Goal: Task Accomplishment & Management: Use online tool/utility

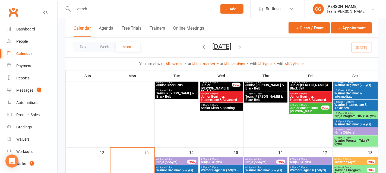
scroll to position [186, 0]
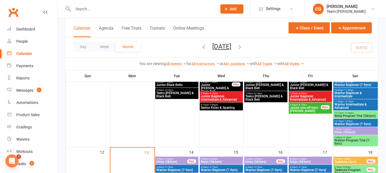
click at [360, 114] on span "Ninja Program Trial (5&6yrs)" at bounding box center [356, 115] width 42 height 3
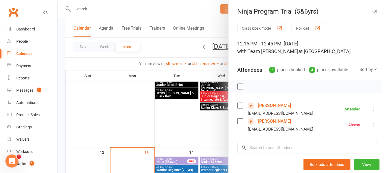
click at [271, 104] on link "Alby Barclay" at bounding box center [274, 105] width 33 height 9
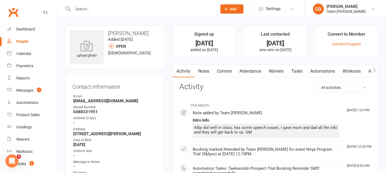
click at [278, 70] on link "Waivers" at bounding box center [276, 71] width 23 height 13
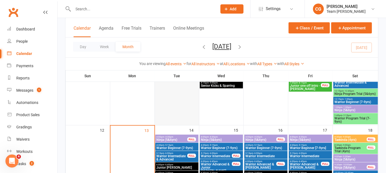
scroll to position [200, 0]
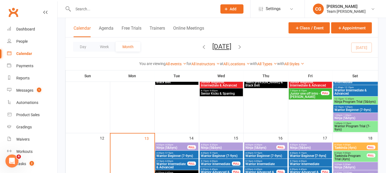
click at [346, 124] on span "Warrior Program Trial (7-9yrs)" at bounding box center [356, 127] width 42 height 7
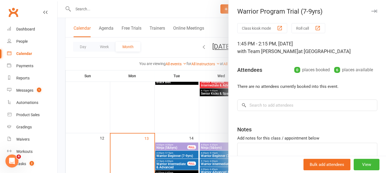
click at [375, 11] on icon "button" at bounding box center [375, 11] width 6 height 3
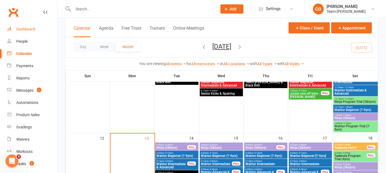
click at [23, 29] on div "Dashboard" at bounding box center [25, 29] width 19 height 4
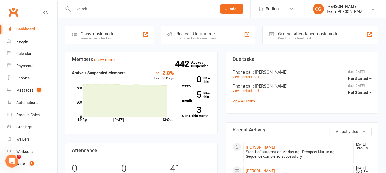
scroll to position [19, 0]
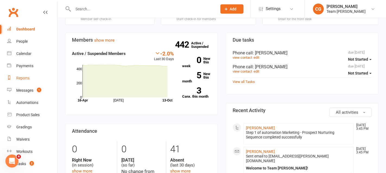
click at [25, 77] on div "Reports" at bounding box center [22, 78] width 13 height 4
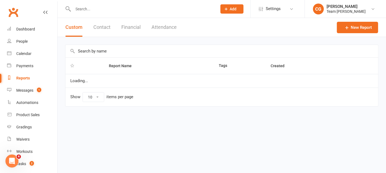
select select "100"
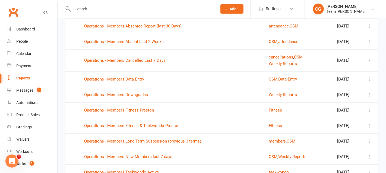
scroll to position [1194, 0]
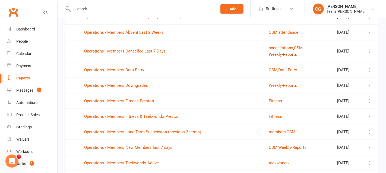
click at [280, 58] on button "Weekly-Reports" at bounding box center [283, 54] width 28 height 7
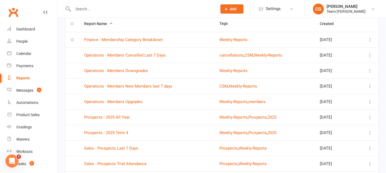
scroll to position [55, 0]
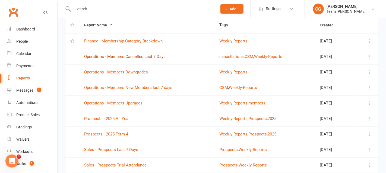
click at [128, 54] on link "Operations - Members Cancelled Last 7 Days" at bounding box center [125, 56] width 82 height 5
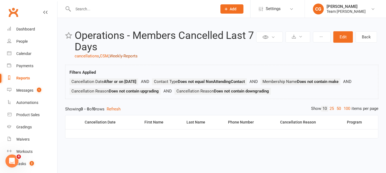
click at [127, 55] on link "Weekly-Reports" at bounding box center [124, 56] width 28 height 5
select select "100"
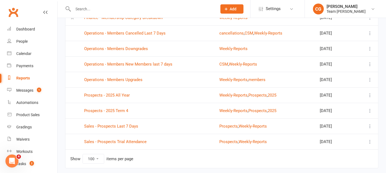
scroll to position [80, 0]
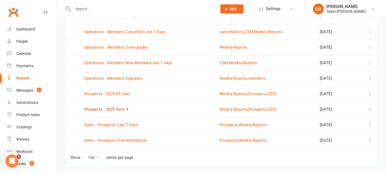
click at [113, 107] on link "Prospects - 2025 Term 4" at bounding box center [106, 109] width 44 height 5
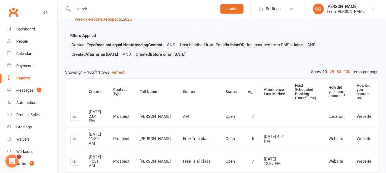
scroll to position [26, 0]
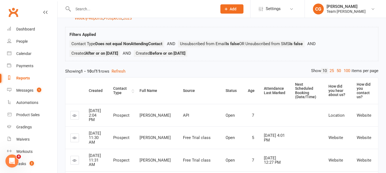
click at [124, 89] on div "Contact Type" at bounding box center [121, 90] width 17 height 8
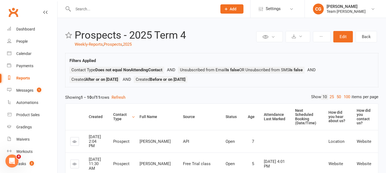
scroll to position [1, 0]
click at [95, 43] on link "Weekly-Reports" at bounding box center [89, 44] width 28 height 5
select select "100"
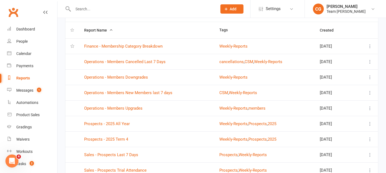
scroll to position [95, 0]
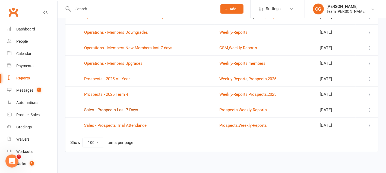
click at [115, 108] on link "Sales - Prospects Last 7 Days" at bounding box center [111, 109] width 54 height 5
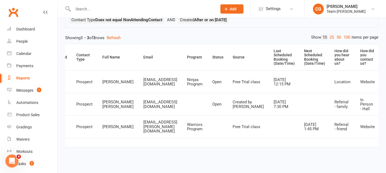
scroll to position [0, 42]
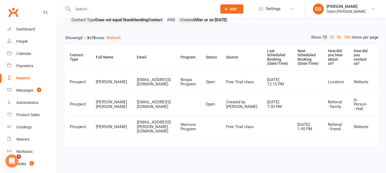
click at [23, 78] on div "Reports" at bounding box center [23, 78] width 14 height 4
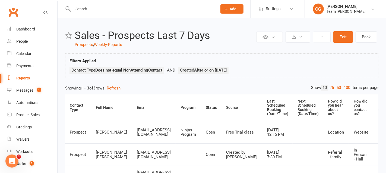
select select "100"
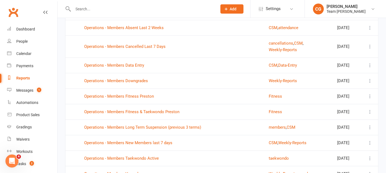
scroll to position [1203, 0]
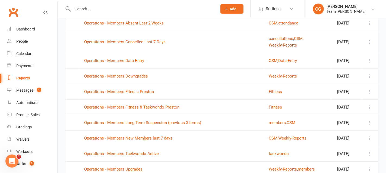
click at [278, 48] on button "Weekly-Reports" at bounding box center [283, 45] width 28 height 7
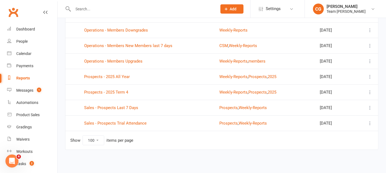
scroll to position [95, 0]
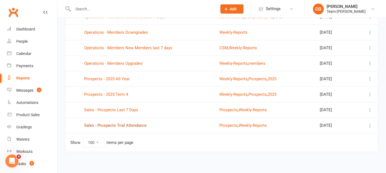
click at [119, 124] on link "Sales - Prospects Trial Attendance" at bounding box center [115, 125] width 63 height 5
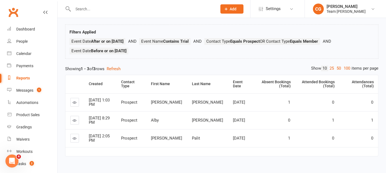
scroll to position [37, 0]
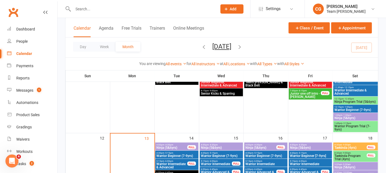
click at [348, 99] on span "- 12:45pm" at bounding box center [349, 99] width 10 height 2
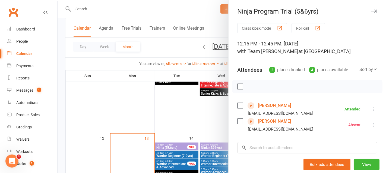
click at [175, 15] on div at bounding box center [222, 86] width 329 height 173
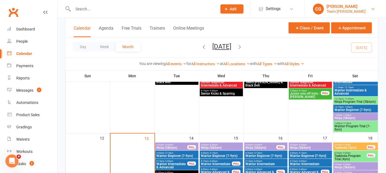
click at [347, 5] on div "[PERSON_NAME]" at bounding box center [346, 6] width 39 height 5
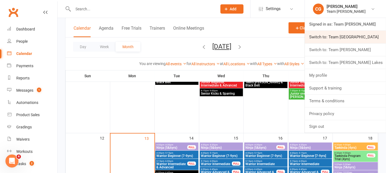
click at [341, 40] on link "Switch to: Team Carlo Airport West" at bounding box center [345, 37] width 81 height 13
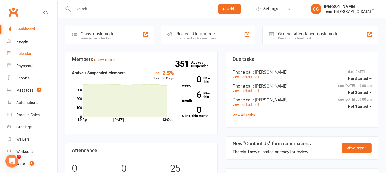
click at [24, 52] on div "Calendar" at bounding box center [23, 53] width 15 height 4
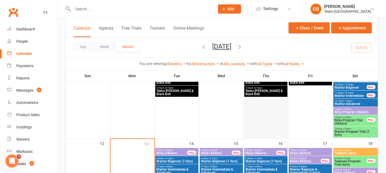
scroll to position [188, 0]
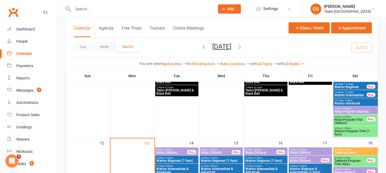
click at [350, 118] on span "Ninja Program Trial (5&6yrs)" at bounding box center [351, 121] width 33 height 7
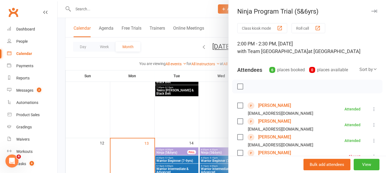
click at [278, 102] on link "Leon Masterson" at bounding box center [274, 105] width 33 height 9
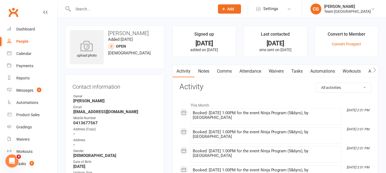
click at [277, 71] on link "Waivers" at bounding box center [276, 71] width 23 height 13
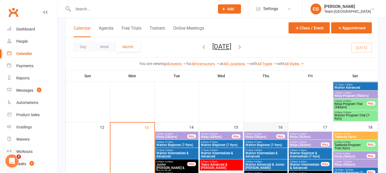
scroll to position [204, 0]
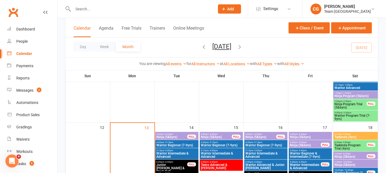
click at [357, 104] on span "Ninja Program Trial (5&6yrs)" at bounding box center [351, 105] width 33 height 7
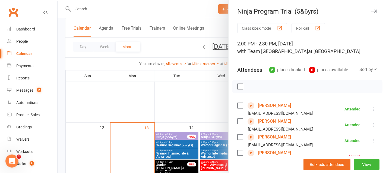
click at [264, 120] on link "Luvyansh Naik" at bounding box center [274, 121] width 33 height 9
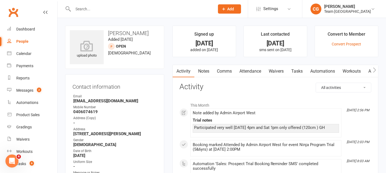
click at [275, 71] on link "Waivers" at bounding box center [276, 71] width 23 height 13
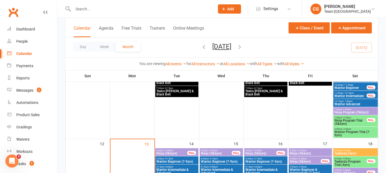
scroll to position [197, 0]
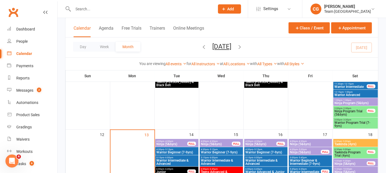
click at [341, 112] on span "Ninja Program Trial (5&6yrs)" at bounding box center [351, 113] width 33 height 7
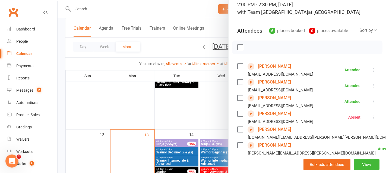
scroll to position [44, 0]
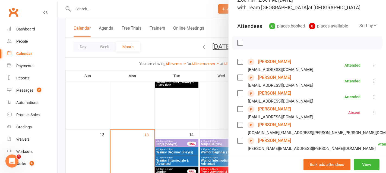
click at [265, 92] on link "Joseph Sleiman" at bounding box center [274, 93] width 33 height 9
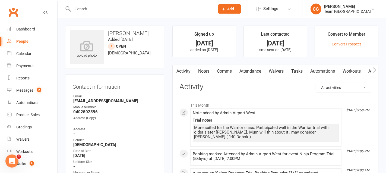
click at [258, 69] on link "Attendance" at bounding box center [250, 71] width 29 height 13
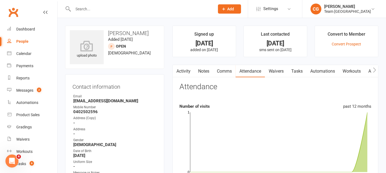
click at [277, 70] on link "Waivers" at bounding box center [276, 71] width 23 height 13
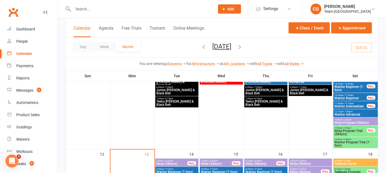
scroll to position [178, 0]
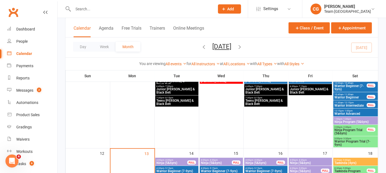
click at [345, 126] on span "- 2:30pm" at bounding box center [347, 127] width 9 height 2
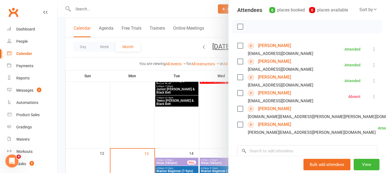
scroll to position [70, 0]
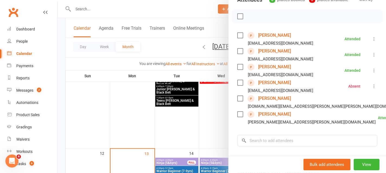
click at [274, 96] on link "Lincoln Weber" at bounding box center [274, 98] width 33 height 9
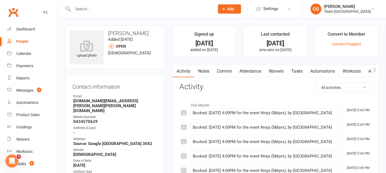
click at [279, 71] on link "Waivers" at bounding box center [276, 71] width 23 height 13
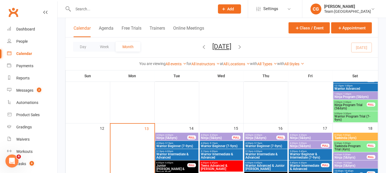
scroll to position [198, 0]
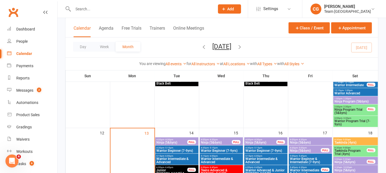
click at [352, 110] on span "Ninja Program Trial (5&6yrs)" at bounding box center [351, 111] width 33 height 7
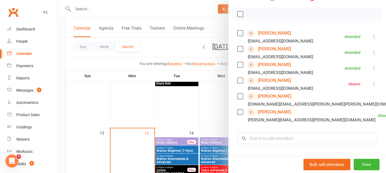
scroll to position [74, 0]
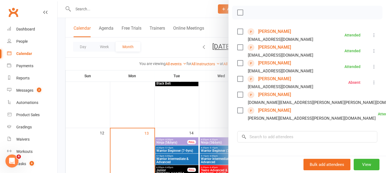
click at [276, 95] on link "Lincoln Weber" at bounding box center [274, 94] width 33 height 9
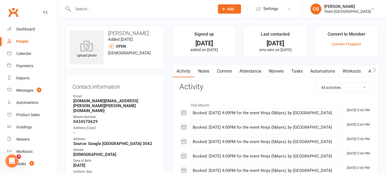
click at [256, 70] on link "Attendance" at bounding box center [250, 71] width 29 height 13
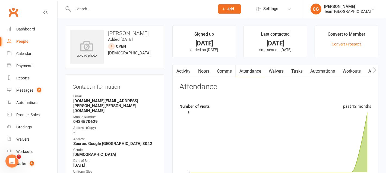
click at [274, 70] on link "Waivers" at bounding box center [276, 71] width 23 height 13
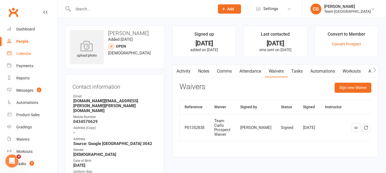
click at [21, 54] on div "Calendar" at bounding box center [23, 53] width 15 height 4
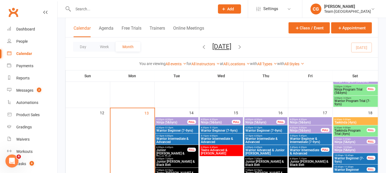
scroll to position [217, 0]
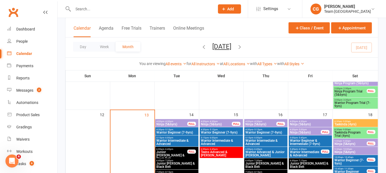
click at [352, 90] on span "Ninja Program Trial (5&6yrs)" at bounding box center [351, 93] width 33 height 7
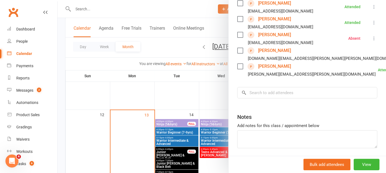
scroll to position [129, 0]
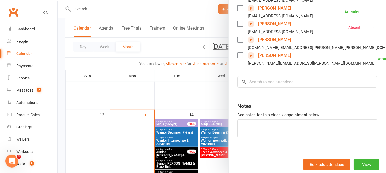
click at [278, 58] on link "Phoebe Yang" at bounding box center [274, 55] width 33 height 9
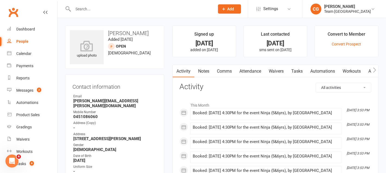
click at [254, 70] on link "Attendance" at bounding box center [250, 71] width 29 height 13
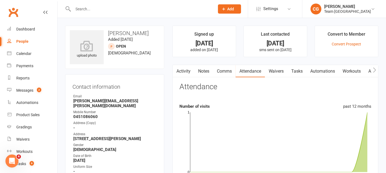
click at [271, 70] on link "Waivers" at bounding box center [276, 71] width 23 height 13
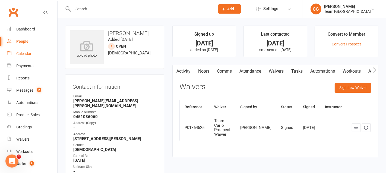
click at [22, 52] on div "Calendar" at bounding box center [23, 53] width 15 height 4
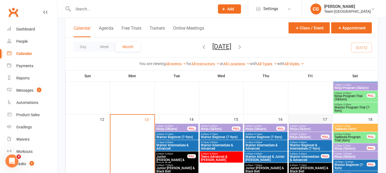
scroll to position [208, 0]
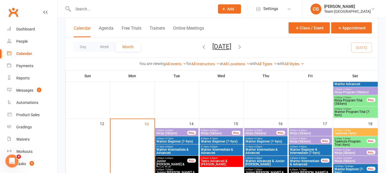
click at [346, 108] on span "- 3:30pm" at bounding box center [347, 109] width 9 height 2
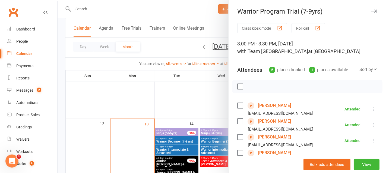
click at [280, 103] on link "Khadija Mohamad" at bounding box center [274, 105] width 33 height 9
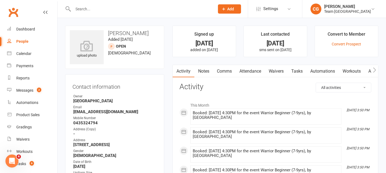
click at [259, 70] on link "Attendance" at bounding box center [250, 71] width 29 height 13
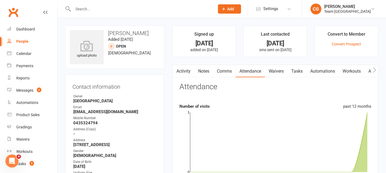
click at [279, 71] on link "Waivers" at bounding box center [276, 71] width 23 height 13
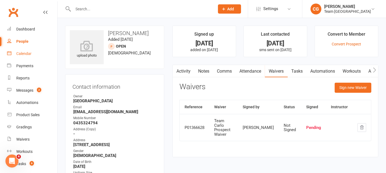
click at [21, 52] on div "Calendar" at bounding box center [23, 53] width 15 height 4
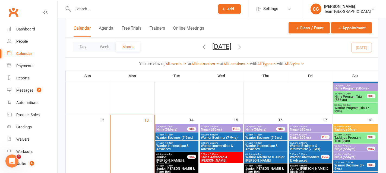
scroll to position [212, 0]
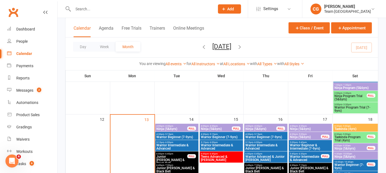
click at [353, 108] on span "Warrior Program Trial (7-9yrs)" at bounding box center [356, 109] width 42 height 7
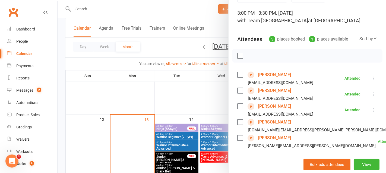
scroll to position [33, 0]
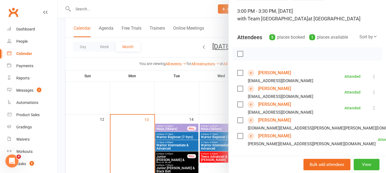
click at [288, 88] on link "Sumaya Mohamad" at bounding box center [274, 88] width 33 height 9
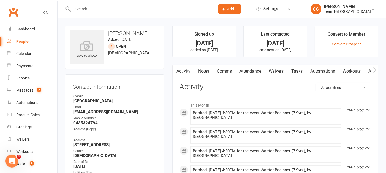
click at [275, 70] on link "Waivers" at bounding box center [276, 71] width 23 height 13
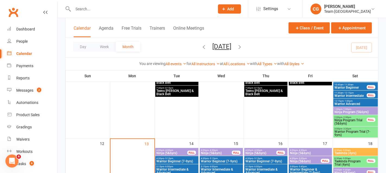
scroll to position [206, 0]
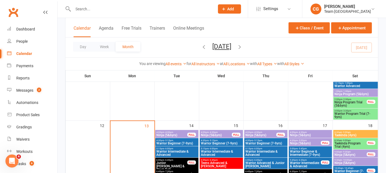
click at [352, 117] on span "Warrior Program Trial (7-9yrs)" at bounding box center [356, 115] width 42 height 7
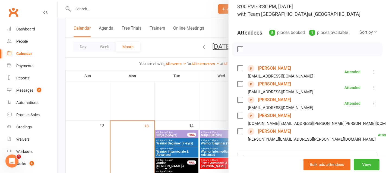
scroll to position [48, 0]
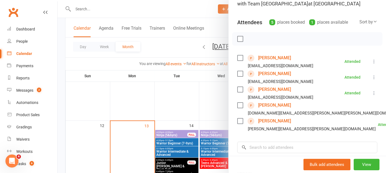
click at [265, 89] on link "Sara Sleiman" at bounding box center [274, 89] width 33 height 9
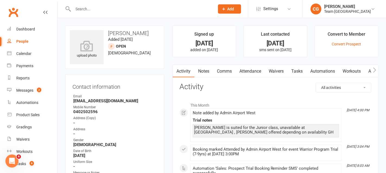
click at [255, 72] on link "Attendance" at bounding box center [250, 71] width 29 height 13
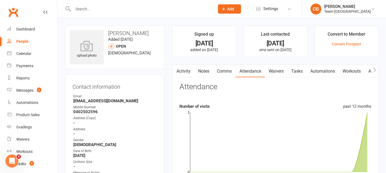
click at [274, 68] on link "Waivers" at bounding box center [276, 71] width 23 height 13
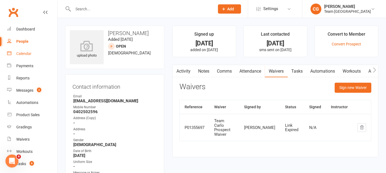
click at [22, 52] on div "Calendar" at bounding box center [23, 53] width 15 height 4
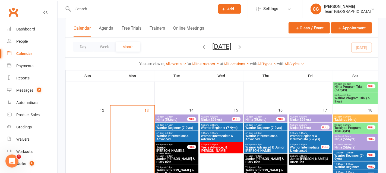
scroll to position [232, 0]
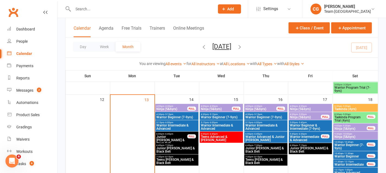
click at [353, 88] on span "Warrior Program Trial (7-9yrs)" at bounding box center [356, 89] width 42 height 7
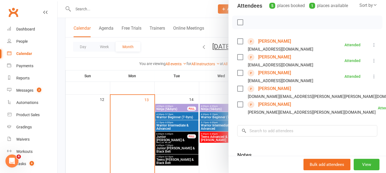
scroll to position [67, 0]
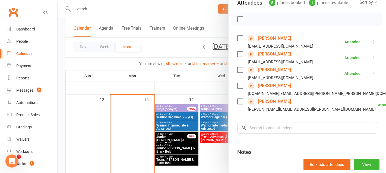
click at [275, 85] on link "Mackenzie Weber" at bounding box center [274, 85] width 33 height 9
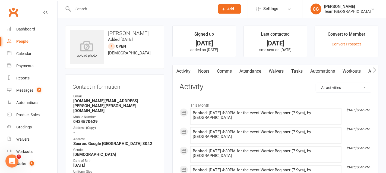
click at [276, 69] on link "Waivers" at bounding box center [276, 71] width 23 height 13
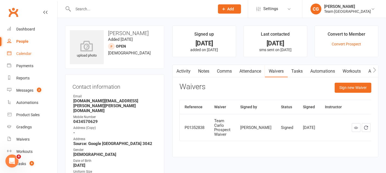
click at [24, 55] on div "Calendar" at bounding box center [23, 53] width 15 height 4
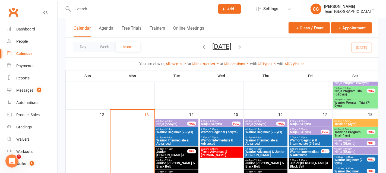
scroll to position [211, 0]
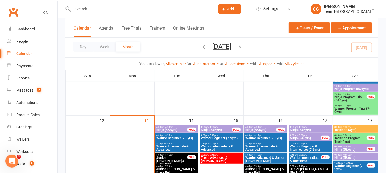
click at [341, 107] on span "Warrior Program Trial (7-9yrs)" at bounding box center [356, 110] width 42 height 7
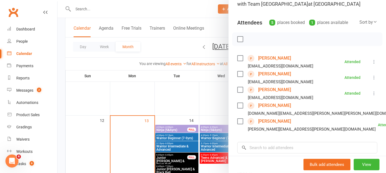
scroll to position [58, 0]
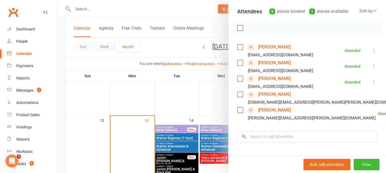
click at [268, 111] on link "Abigail Yang" at bounding box center [274, 110] width 33 height 9
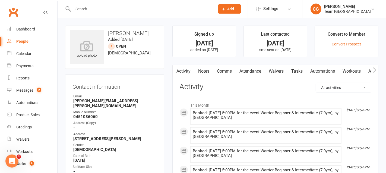
click at [253, 70] on link "Attendance" at bounding box center [250, 71] width 29 height 13
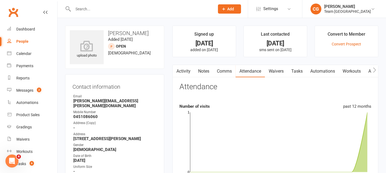
click at [280, 69] on link "Waivers" at bounding box center [276, 71] width 23 height 13
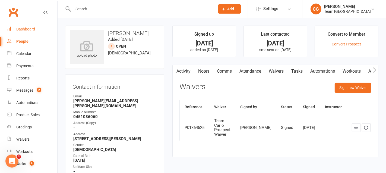
click at [31, 28] on div "Dashboard" at bounding box center [25, 29] width 19 height 4
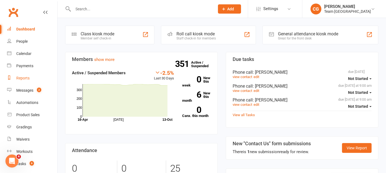
click at [24, 75] on link "Reports" at bounding box center [32, 78] width 50 height 12
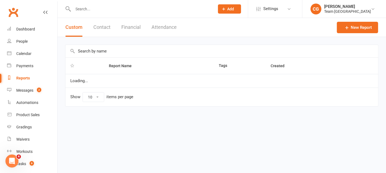
select select "100"
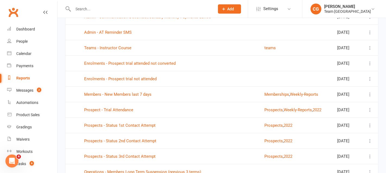
scroll to position [508, 0]
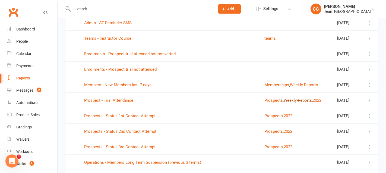
click at [289, 104] on button "Weekly-Reports" at bounding box center [298, 100] width 28 height 7
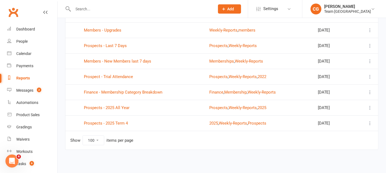
scroll to position [95, 0]
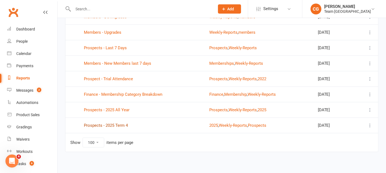
click at [109, 124] on link "Prospects - 2025 Term 4" at bounding box center [106, 125] width 44 height 5
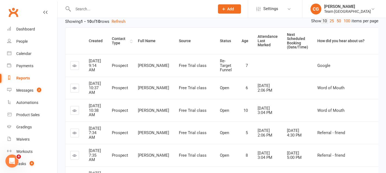
scroll to position [76, 0]
click at [119, 38] on div "Contact Type" at bounding box center [120, 40] width 17 height 8
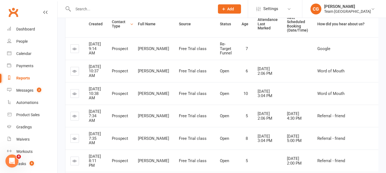
scroll to position [0, 0]
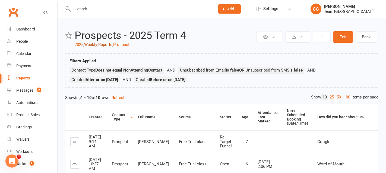
click at [106, 45] on link "Weekly-Reports" at bounding box center [98, 44] width 28 height 5
select select "100"
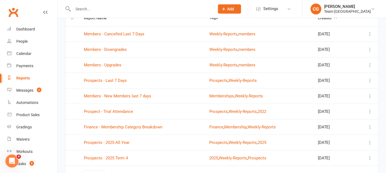
scroll to position [61, 0]
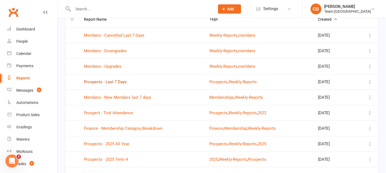
click at [112, 80] on link "Prospects - Last 7 Days" at bounding box center [105, 81] width 43 height 5
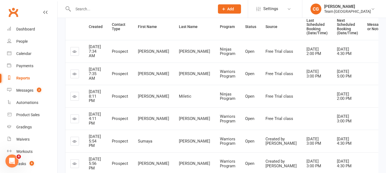
scroll to position [82, 0]
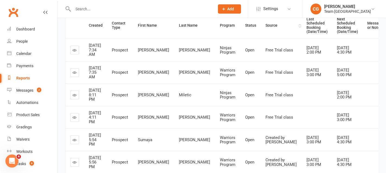
click at [261, 27] on th "Source" at bounding box center [281, 25] width 41 height 27
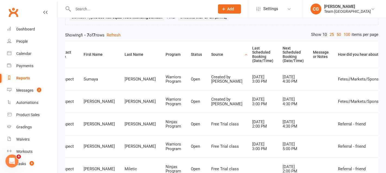
scroll to position [51, 0]
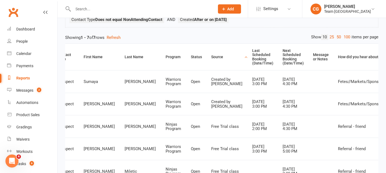
click at [338, 55] on div "How did you hear about us?" at bounding box center [364, 57] width 53 height 4
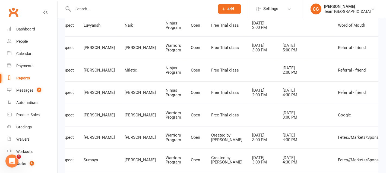
scroll to position [0, 0]
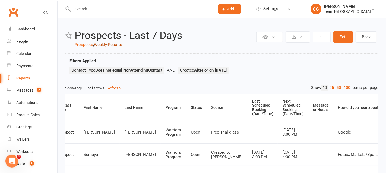
click at [105, 46] on link "Weekly-Reports" at bounding box center [108, 44] width 28 height 5
select select "100"
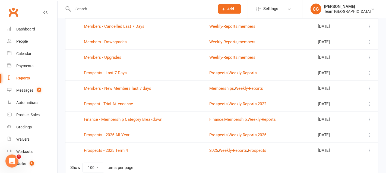
scroll to position [69, 0]
click at [113, 104] on link "Prospect - Trial Attendance" at bounding box center [108, 104] width 49 height 5
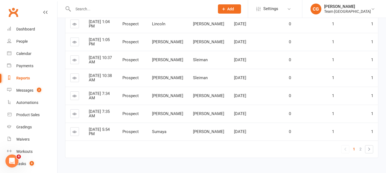
scroll to position [163, 0]
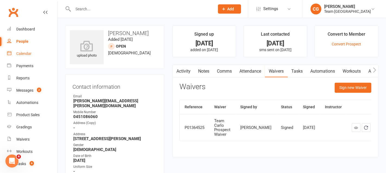
click at [20, 51] on link "Calendar" at bounding box center [32, 54] width 50 height 12
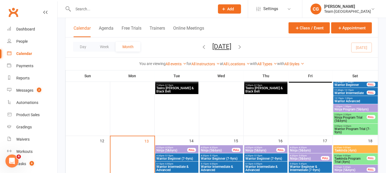
scroll to position [192, 0]
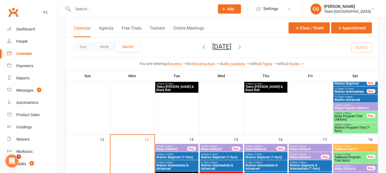
click at [355, 113] on span "2:00pm - 2:30pm" at bounding box center [351, 113] width 33 height 2
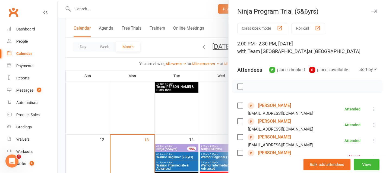
click at [282, 106] on link "[PERSON_NAME]" at bounding box center [274, 105] width 33 height 9
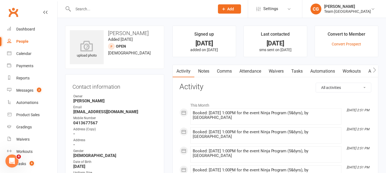
click at [251, 68] on link "Attendance" at bounding box center [250, 71] width 29 height 13
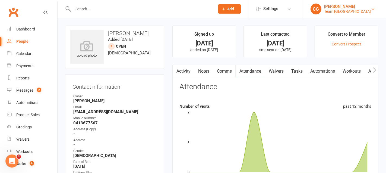
click at [353, 9] on div "Team [GEOGRAPHIC_DATA]" at bounding box center [347, 11] width 47 height 5
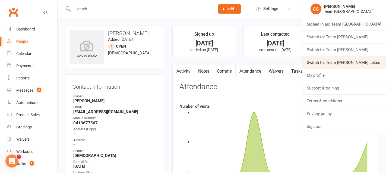
click at [338, 56] on link "Switch to: Team Carlo Taylors Lakes" at bounding box center [345, 62] width 84 height 13
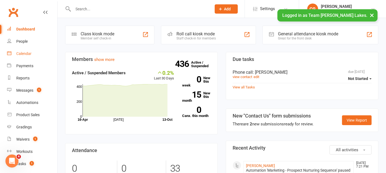
click at [26, 56] on div "Calendar" at bounding box center [23, 53] width 15 height 4
click at [25, 52] on div "Calendar" at bounding box center [23, 53] width 15 height 4
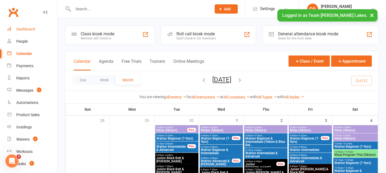
click at [28, 28] on div "Dashboard" at bounding box center [25, 29] width 19 height 4
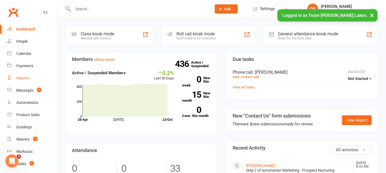
click at [23, 79] on div "Reports" at bounding box center [22, 78] width 13 height 4
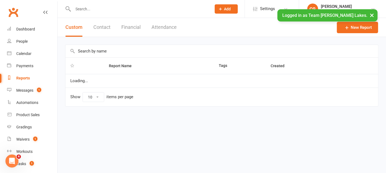
select select "50"
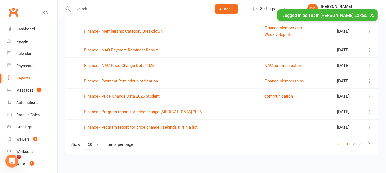
scroll to position [773, 0]
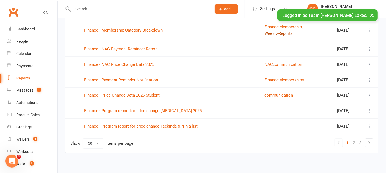
click at [273, 37] on button "Weekly-Reports" at bounding box center [279, 33] width 28 height 7
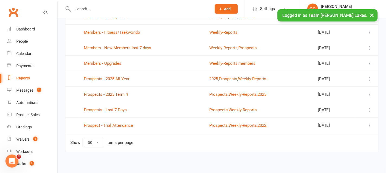
click at [110, 93] on link "Prospects - 2025 Term 4" at bounding box center [106, 94] width 44 height 5
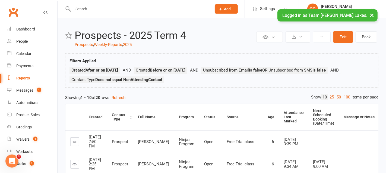
click at [117, 120] on div "Contact Type" at bounding box center [120, 117] width 17 height 8
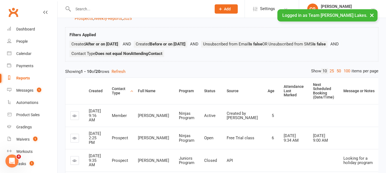
scroll to position [23, 0]
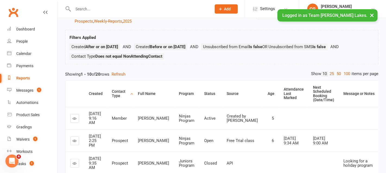
click at [117, 93] on div "Contact Type" at bounding box center [120, 93] width 17 height 8
click at [108, 21] on link "Weekly-Reports" at bounding box center [108, 21] width 28 height 5
select select "50"
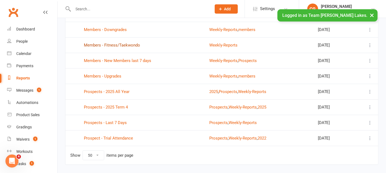
scroll to position [99, 0]
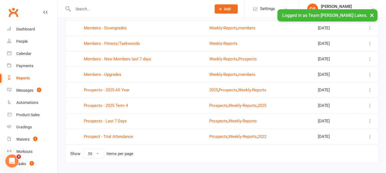
click at [113, 116] on td "Prospects - Last 7 Days" at bounding box center [142, 120] width 126 height 15
click at [112, 119] on link "Prospects - Last 7 Days" at bounding box center [105, 120] width 43 height 5
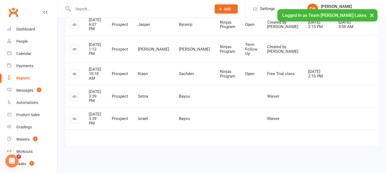
scroll to position [0, 17]
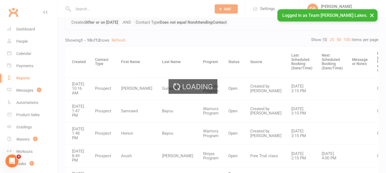
scroll to position [0, 0]
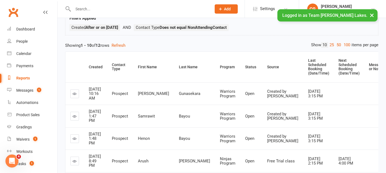
scroll to position [40, 0]
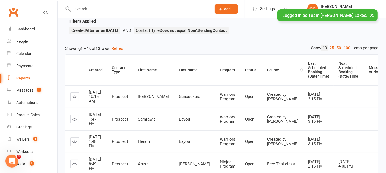
click at [267, 68] on div "Source" at bounding box center [283, 70] width 32 height 4
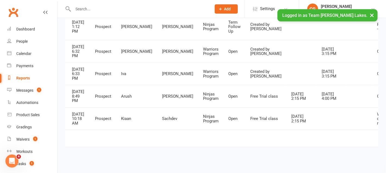
scroll to position [236, 0]
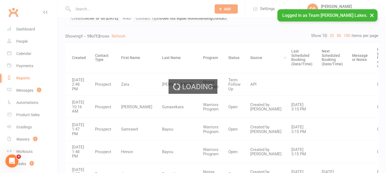
scroll to position [0, 0]
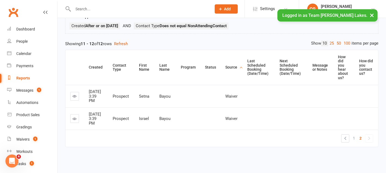
click at [74, 94] on icon at bounding box center [75, 96] width 4 height 4
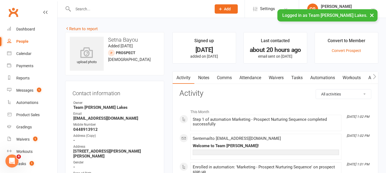
click at [205, 76] on link "Notes" at bounding box center [204, 77] width 19 height 13
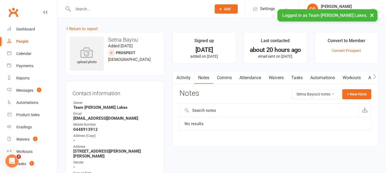
click at [252, 80] on link "Attendance" at bounding box center [250, 77] width 29 height 13
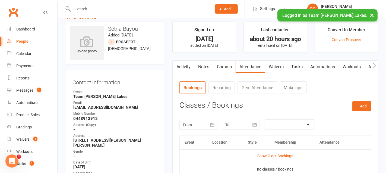
scroll to position [21, 0]
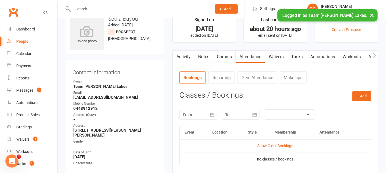
click at [213, 114] on icon "button" at bounding box center [212, 114] width 5 height 5
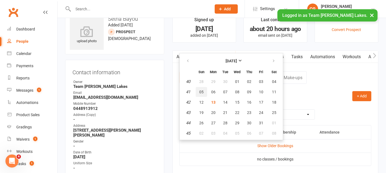
click at [204, 90] on button "05" at bounding box center [201, 92] width 11 height 10
type input "05 Oct 2025"
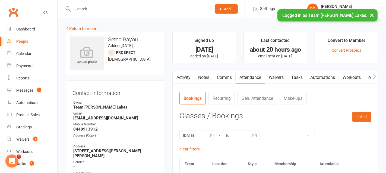
scroll to position [0, 0]
click at [98, 29] on link "Return to report" at bounding box center [81, 28] width 33 height 5
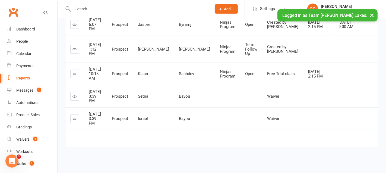
scroll to position [235, 0]
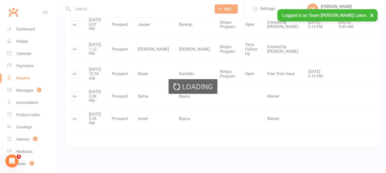
scroll to position [48, 0]
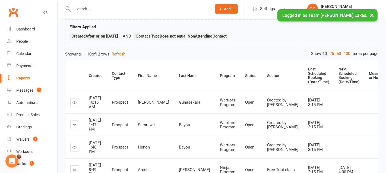
scroll to position [32, 0]
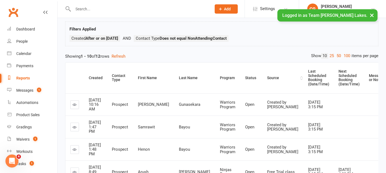
click at [267, 76] on div "Source" at bounding box center [283, 78] width 32 height 4
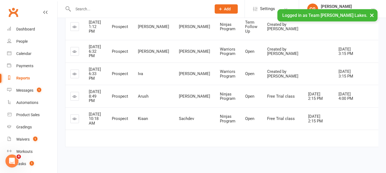
scroll to position [258, 0]
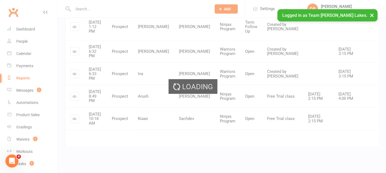
scroll to position [52, 0]
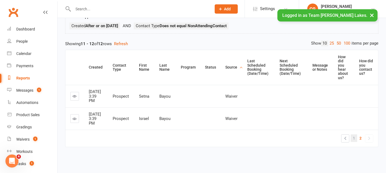
click at [353, 136] on link "1" at bounding box center [354, 138] width 7 height 8
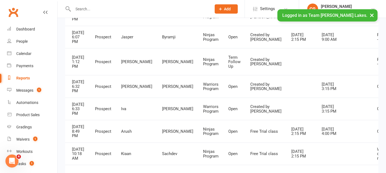
scroll to position [258, 0]
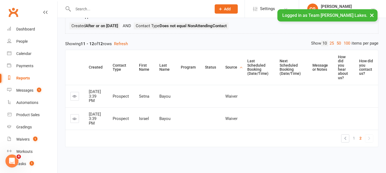
scroll to position [52, 0]
click at [355, 137] on span "1" at bounding box center [354, 138] width 2 height 8
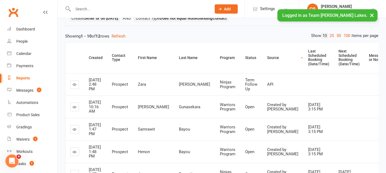
click at [240, 140] on td "Open" at bounding box center [251, 129] width 22 height 23
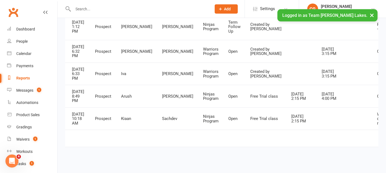
scroll to position [258, 0]
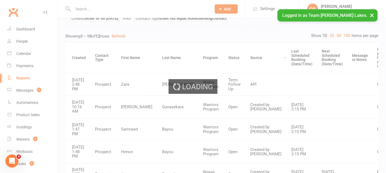
scroll to position [0, 0]
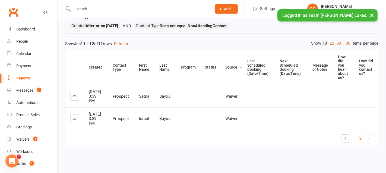
click at [73, 94] on icon at bounding box center [75, 96] width 4 height 4
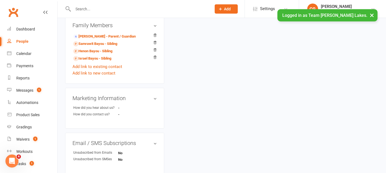
scroll to position [341, 0]
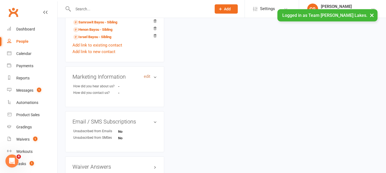
click at [146, 74] on link "edit" at bounding box center [147, 76] width 7 height 5
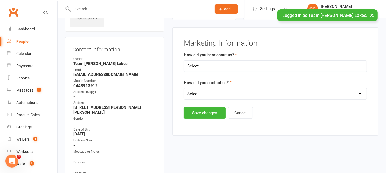
scroll to position [43, 0]
click at [206, 64] on select "Select Google Website Facebook Marketing Instagram Word of mouth Location Signa…" at bounding box center [275, 66] width 183 height 11
select select "Google"
click at [184, 61] on select "Select Google Website Facebook Marketing Instagram Word of mouth Location Signa…" at bounding box center [275, 66] width 183 height 11
click at [204, 92] on select "Select 1800 Team Carlo Email Website Team Carlo Location Mobile Instagram Faceb…" at bounding box center [275, 94] width 183 height 11
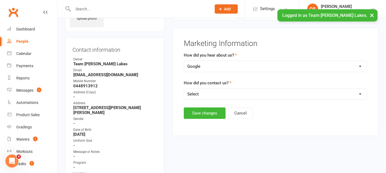
select select "1800 Team Carlo"
click at [184, 89] on select "Select 1800 Team Carlo Email Website Team Carlo Location Mobile Instagram Faceb…" at bounding box center [275, 94] width 183 height 11
click at [205, 110] on button "Save changes" at bounding box center [205, 112] width 42 height 11
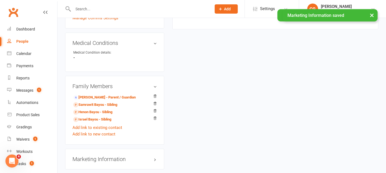
scroll to position [266, 0]
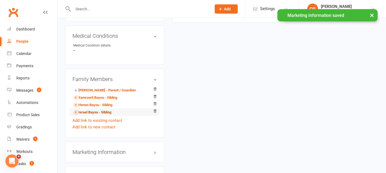
click at [96, 110] on link "Israel Bayou - Sibling" at bounding box center [92, 113] width 38 height 6
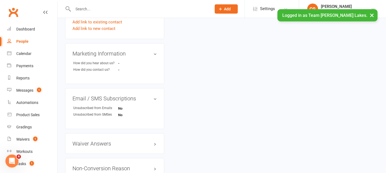
scroll to position [364, 0]
click at [144, 51] on h3 "Marketing Information edit" at bounding box center [115, 54] width 85 height 6
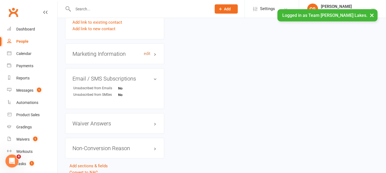
click at [149, 51] on link "edit" at bounding box center [147, 53] width 7 height 5
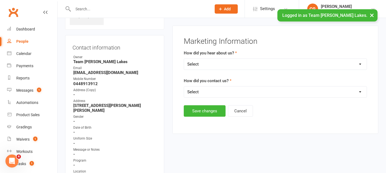
scroll to position [43, 0]
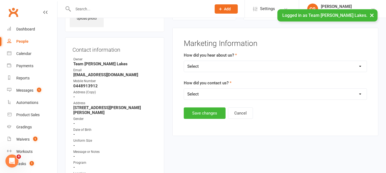
click at [198, 66] on select "Select Google Website Facebook Marketing Instagram Word of mouth Location Signa…" at bounding box center [275, 66] width 183 height 11
select select "Google"
click at [184, 61] on select "Select Google Website Facebook Marketing Instagram Word of mouth Location Signa…" at bounding box center [275, 66] width 183 height 11
click at [198, 92] on select "Select 1800 Team Carlo Email Website Team Carlo Location Mobile Instagram Faceb…" at bounding box center [275, 94] width 183 height 11
click at [197, 93] on select "Select 1800 Team Carlo Email Website Team Carlo Location Mobile Instagram Faceb…" at bounding box center [275, 94] width 183 height 11
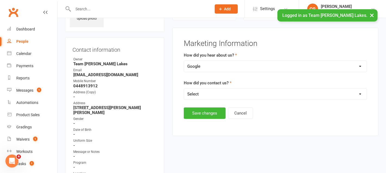
select select "1800 Team Carlo"
click at [184, 89] on select "Select 1800 Team Carlo Email Website Team Carlo Location Mobile Instagram Faceb…" at bounding box center [275, 94] width 183 height 11
click at [203, 110] on button "Save changes" at bounding box center [205, 112] width 42 height 11
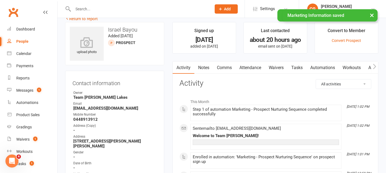
scroll to position [0, 0]
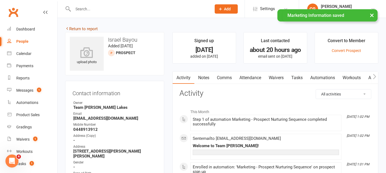
click at [90, 27] on link "Return to report" at bounding box center [81, 28] width 33 height 5
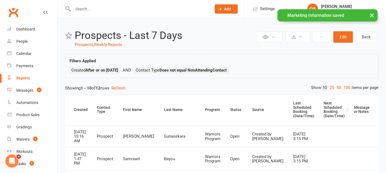
scroll to position [0, 17]
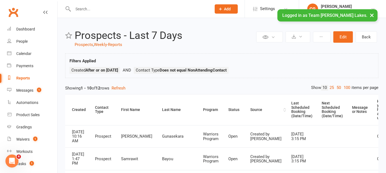
click at [251, 108] on div "Source" at bounding box center [267, 110] width 32 height 4
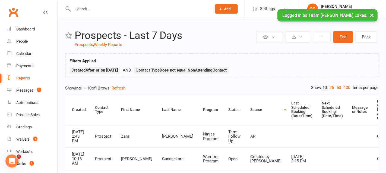
click at [251, 108] on div "Source" at bounding box center [267, 110] width 32 height 4
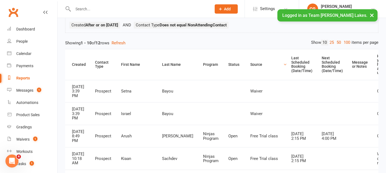
scroll to position [26, 0]
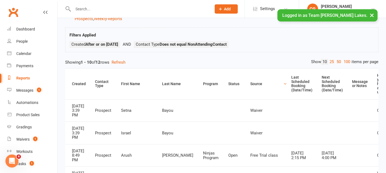
click at [251, 82] on div "Source" at bounding box center [267, 84] width 32 height 4
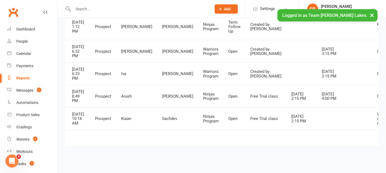
scroll to position [246, 0]
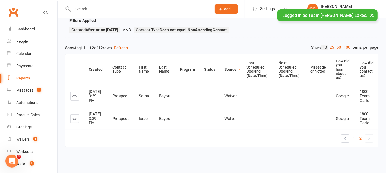
scroll to position [43, 0]
click at [356, 138] on link "1" at bounding box center [354, 138] width 7 height 8
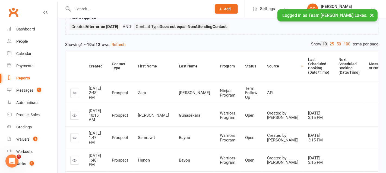
click at [267, 114] on span "Created by Gym" at bounding box center [282, 116] width 31 height 10
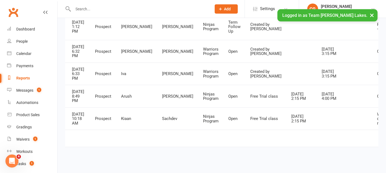
scroll to position [258, 0]
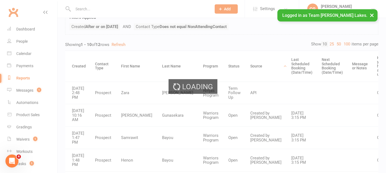
scroll to position [0, 0]
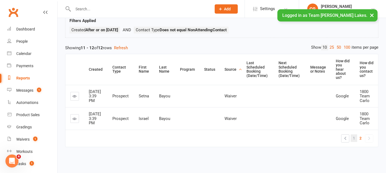
click at [354, 137] on span "1" at bounding box center [354, 138] width 2 height 8
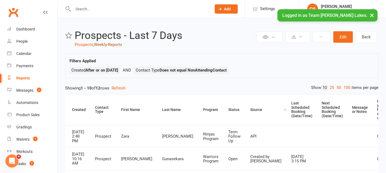
click at [110, 45] on link "Weekly-Reports" at bounding box center [108, 44] width 28 height 5
select select "50"
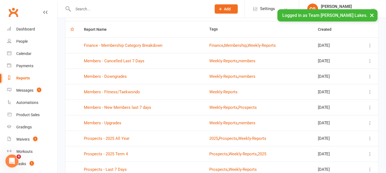
scroll to position [110, 0]
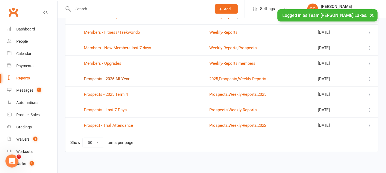
click at [113, 78] on link "Prospects - 2025 All Year" at bounding box center [107, 78] width 46 height 5
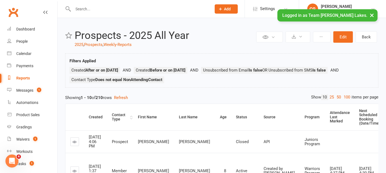
click at [117, 115] on div "Contact Type" at bounding box center [120, 117] width 17 height 8
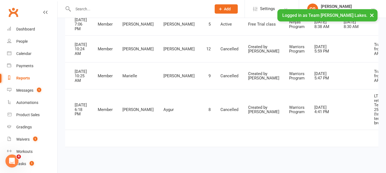
scroll to position [0, 52]
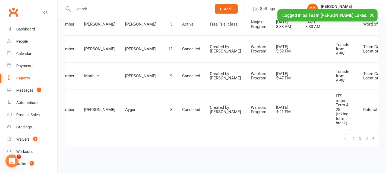
click at [386, 138] on link "7" at bounding box center [393, 138] width 7 height 8
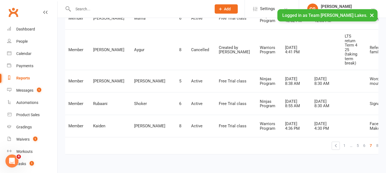
scroll to position [308, 0]
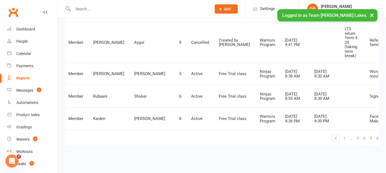
click at [381, 138] on link "9" at bounding box center [384, 138] width 7 height 8
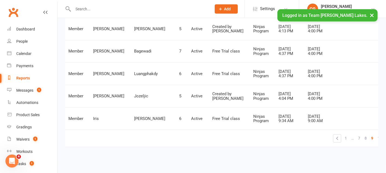
scroll to position [0, 31]
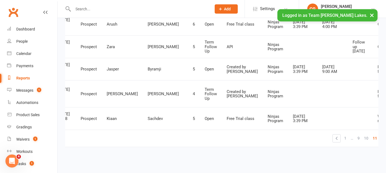
scroll to position [272, 0]
click at [364, 136] on span "10" at bounding box center [366, 138] width 4 height 8
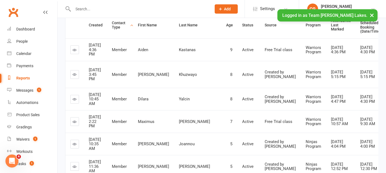
scroll to position [95, 0]
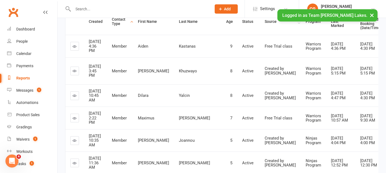
click at [265, 20] on div "Source" at bounding box center [281, 22] width 32 height 4
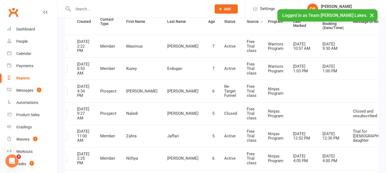
scroll to position [0, 47]
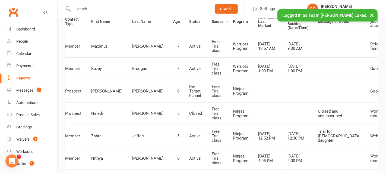
click at [371, 24] on div "How did you hear about us?" at bounding box center [380, 21] width 18 height 13
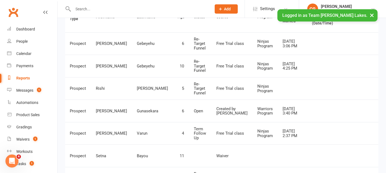
scroll to position [0, 0]
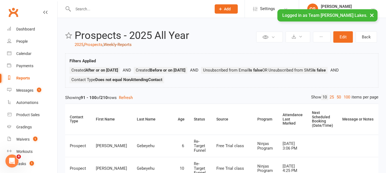
click at [121, 44] on link "Weekly-Reports" at bounding box center [118, 44] width 28 height 5
select select "50"
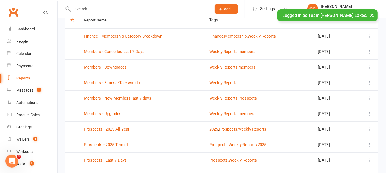
scroll to position [63, 0]
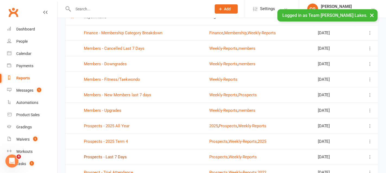
click at [113, 156] on link "Prospects - Last 7 Days" at bounding box center [105, 156] width 43 height 5
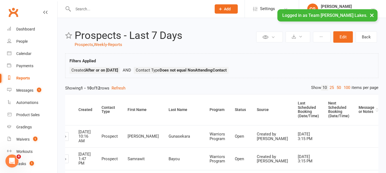
scroll to position [0, 17]
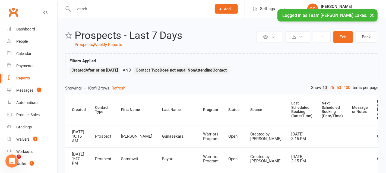
click at [373, 105] on th "How did you hear about us?" at bounding box center [385, 109] width 24 height 31
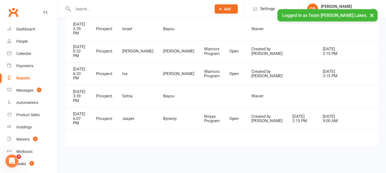
scroll to position [258, 0]
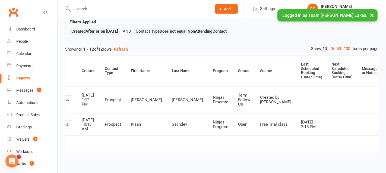
scroll to position [37, 0]
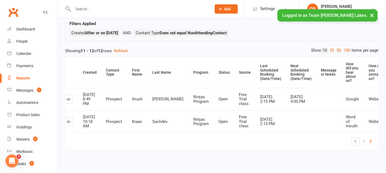
scroll to position [0, 0]
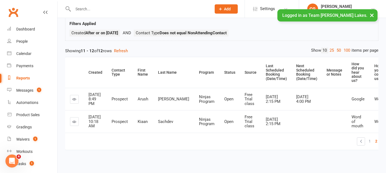
click at [375, 77] on div "How did you contact us?" at bounding box center [382, 72] width 15 height 17
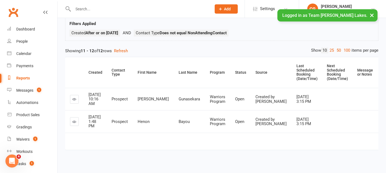
scroll to position [48, 0]
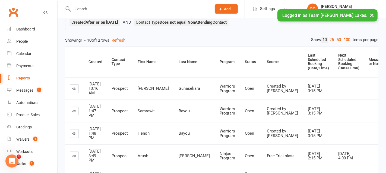
click at [303, 103] on td "Oct 11, 2025 3:15 PM" at bounding box center [318, 110] width 30 height 23
click at [374, 15] on button "×" at bounding box center [372, 15] width 10 height 12
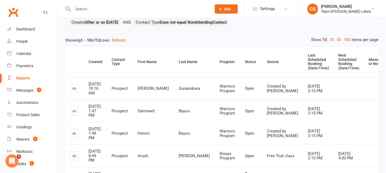
click at [210, 39] on div "Showing 1 - 10 of 12 rows Refresh" at bounding box center [222, 40] width 314 height 7
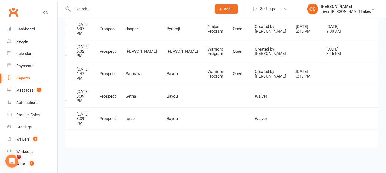
scroll to position [258, 0]
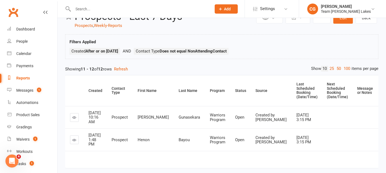
scroll to position [0, 0]
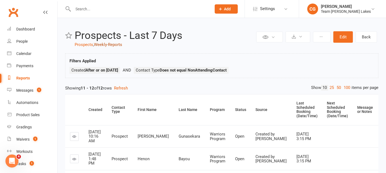
click at [115, 44] on link "Weekly-Reports" at bounding box center [108, 44] width 28 height 5
select select "50"
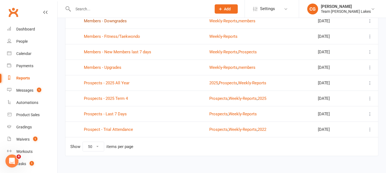
scroll to position [110, 0]
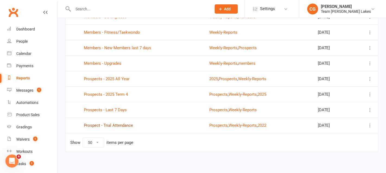
click at [117, 125] on link "Prospect - Trial Attendance" at bounding box center [108, 125] width 49 height 5
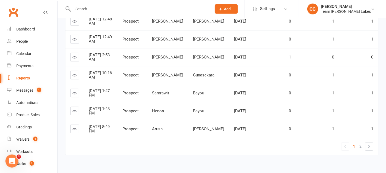
scroll to position [169, 0]
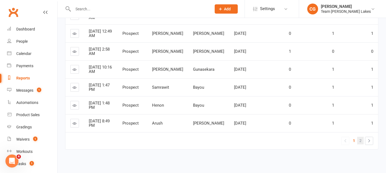
click at [362, 138] on link "2" at bounding box center [361, 141] width 7 height 8
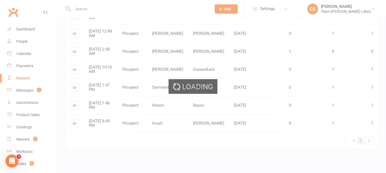
scroll to position [27, 0]
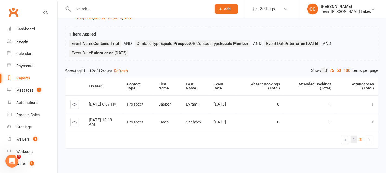
click at [354, 139] on span "1" at bounding box center [354, 140] width 2 height 8
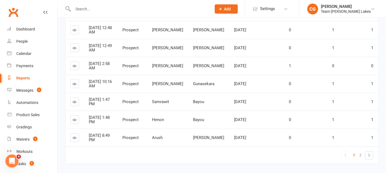
scroll to position [169, 0]
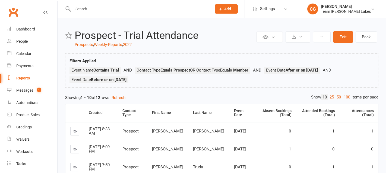
click at [346, 9] on div "Team [PERSON_NAME] Lakes" at bounding box center [346, 11] width 50 height 5
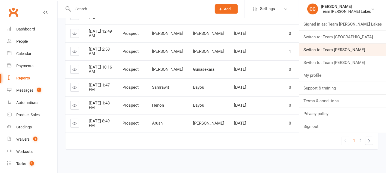
click at [339, 48] on link "Switch to: Team [PERSON_NAME]" at bounding box center [342, 49] width 87 height 13
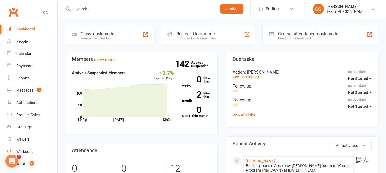
click at [374, 15] on li "CG [PERSON_NAME] Team [PERSON_NAME] Signed in as: Team [PERSON_NAME] Switch to:…" at bounding box center [346, 9] width 82 height 18
click at [18, 79] on div "Reports" at bounding box center [22, 78] width 13 height 4
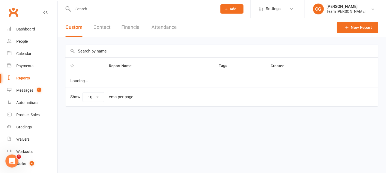
select select "50"
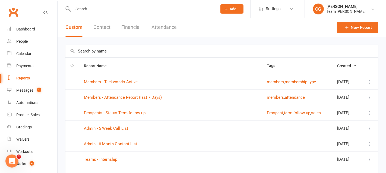
click at [163, 28] on button "Attendance" at bounding box center [164, 27] width 25 height 19
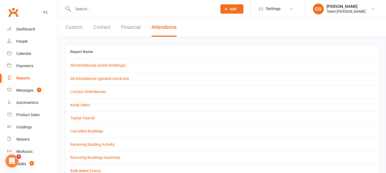
click at [77, 27] on button "Custom" at bounding box center [73, 27] width 17 height 19
select select "50"
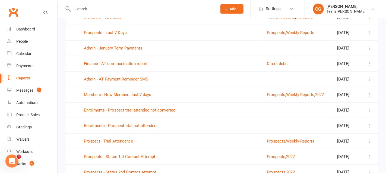
scroll to position [454, 0]
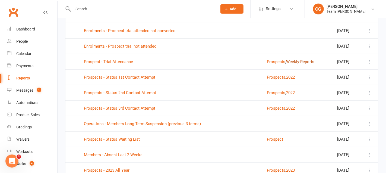
click at [295, 63] on button "Weekly-Reports" at bounding box center [300, 61] width 28 height 7
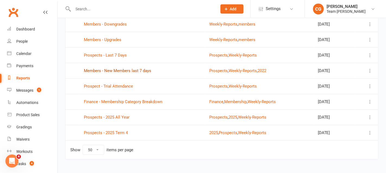
scroll to position [89, 0]
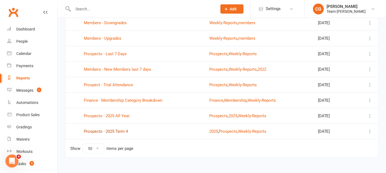
click at [110, 130] on link "Prospects - 2025 Term 4" at bounding box center [106, 131] width 44 height 5
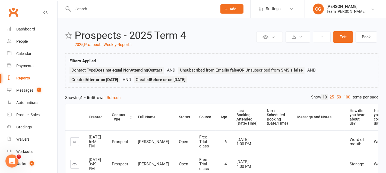
click at [118, 114] on div "Contact Type" at bounding box center [120, 117] width 17 height 8
click at [116, 110] on th "Contact Type" at bounding box center [120, 117] width 26 height 27
click at [113, 43] on link "Weekly-Reports" at bounding box center [118, 44] width 28 height 5
select select "50"
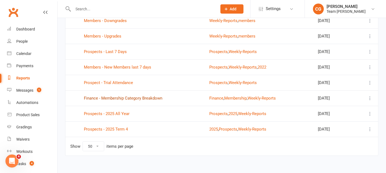
scroll to position [92, 0]
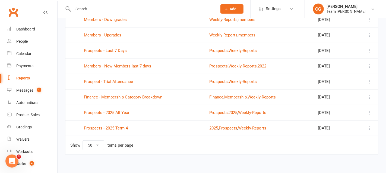
click at [124, 62] on td "Members - New Members last 7 days" at bounding box center [142, 65] width 126 height 15
click at [124, 64] on link "Members - New Members last 7 days" at bounding box center [117, 66] width 67 height 5
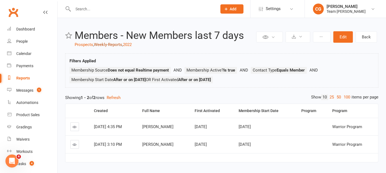
click at [118, 44] on link "Weekly-Reports" at bounding box center [108, 44] width 28 height 5
select select "50"
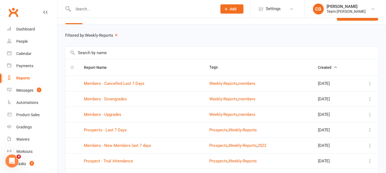
scroll to position [14, 0]
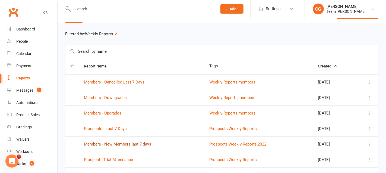
click at [124, 144] on link "Members - New Members last 7 days" at bounding box center [117, 144] width 67 height 5
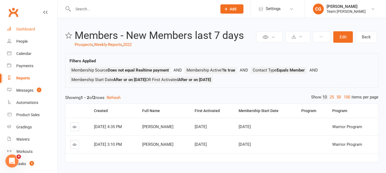
click at [27, 31] on div "Dashboard" at bounding box center [25, 29] width 19 height 4
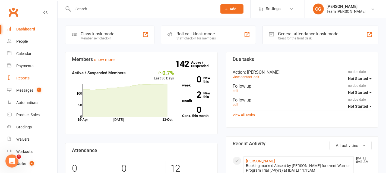
click at [20, 78] on div "Reports" at bounding box center [22, 78] width 13 height 4
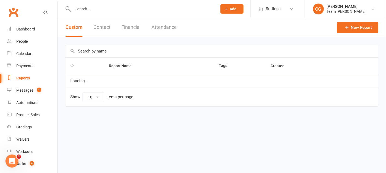
select select "50"
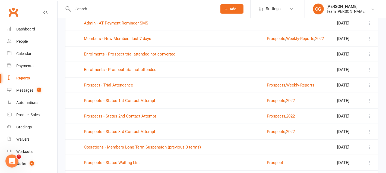
scroll to position [422, 0]
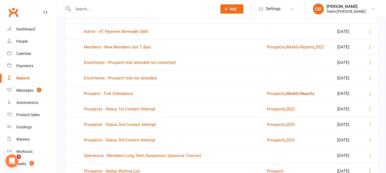
click at [304, 95] on button "Weekly-Reports" at bounding box center [300, 93] width 28 height 7
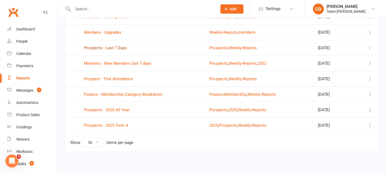
click at [114, 46] on link "Prospects - Last 7 Days" at bounding box center [105, 47] width 43 height 5
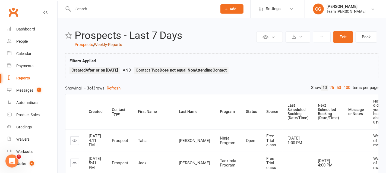
click at [107, 44] on link "Weekly-Reports" at bounding box center [108, 44] width 28 height 5
select select "50"
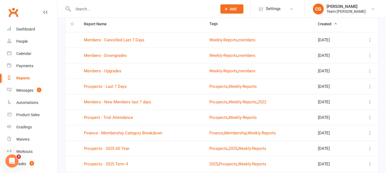
scroll to position [60, 0]
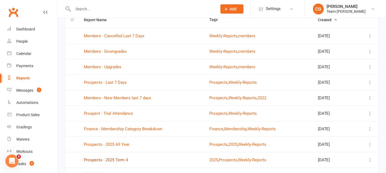
click at [102, 157] on link "Prospects - 2025 Term 4" at bounding box center [106, 159] width 44 height 5
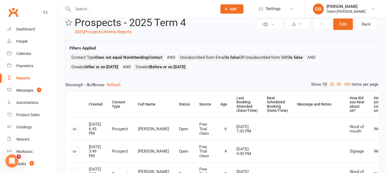
scroll to position [22, 0]
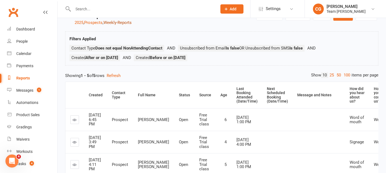
click at [114, 22] on link "Weekly-Reports" at bounding box center [118, 22] width 28 height 5
select select "50"
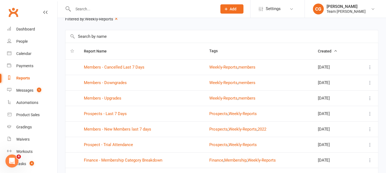
scroll to position [29, 0]
click at [109, 111] on link "Prospects - Last 7 Days" at bounding box center [105, 113] width 43 height 5
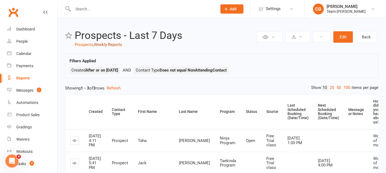
click at [113, 43] on link "Weekly-Reports" at bounding box center [108, 44] width 28 height 5
select select "50"
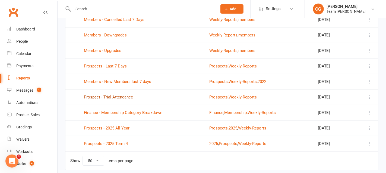
scroll to position [77, 0]
click at [120, 94] on link "Prospect - Trial Attendance" at bounding box center [108, 96] width 49 height 5
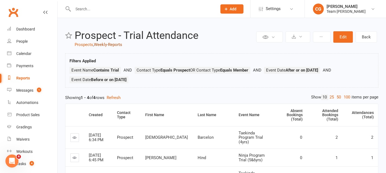
click at [109, 43] on link "Weekly-Reports" at bounding box center [108, 44] width 28 height 5
select select "50"
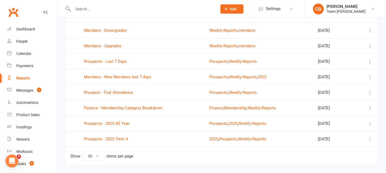
scroll to position [82, 0]
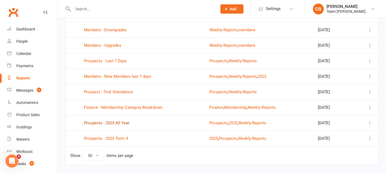
click at [112, 122] on link "Prospects - 2025 All Year" at bounding box center [107, 122] width 46 height 5
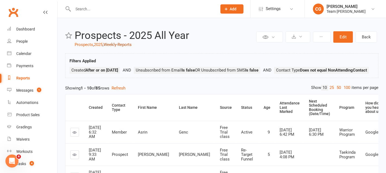
click at [117, 44] on link "Weekly-Reports" at bounding box center [118, 44] width 28 height 5
select select "50"
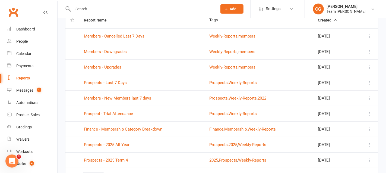
scroll to position [95, 0]
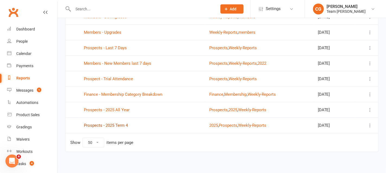
click at [111, 123] on link "Prospects - 2025 Term 4" at bounding box center [106, 125] width 44 height 5
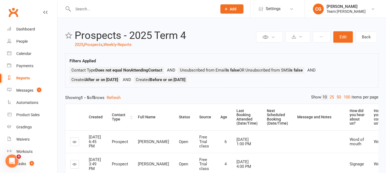
click at [117, 115] on div "Contact Type" at bounding box center [120, 117] width 17 height 8
click at [122, 45] on link "Weekly-Reports" at bounding box center [118, 44] width 28 height 5
select select "50"
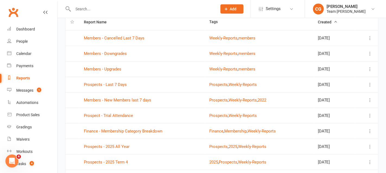
scroll to position [62, 0]
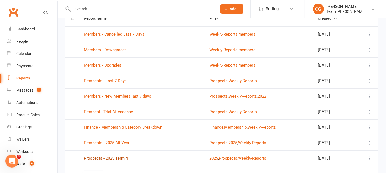
click at [114, 156] on link "Prospects - 2025 Term 4" at bounding box center [106, 158] width 44 height 5
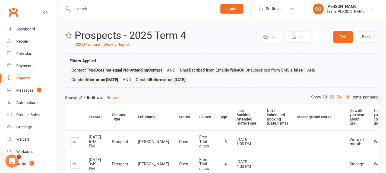
click at [124, 41] on header "Private Report Only visible by me Public Report Visible to everyone Export to C…" at bounding box center [222, 39] width 314 height 18
click at [122, 44] on link "Weekly-Reports" at bounding box center [118, 44] width 28 height 5
select select "50"
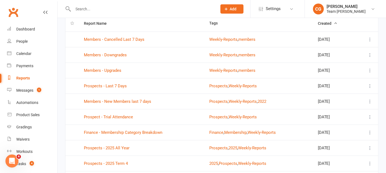
scroll to position [95, 0]
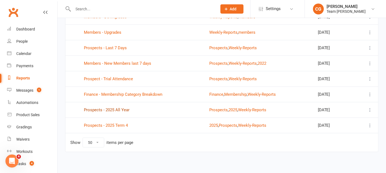
click at [111, 110] on link "Prospects - 2025 All Year" at bounding box center [107, 109] width 46 height 5
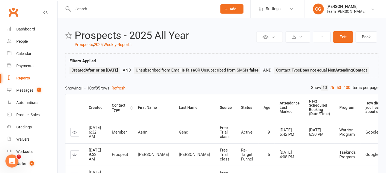
click at [117, 112] on div "Contact Type" at bounding box center [120, 107] width 17 height 8
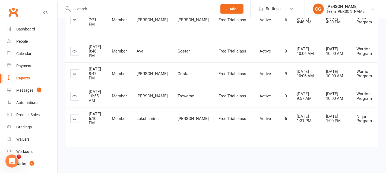
scroll to position [330, 0]
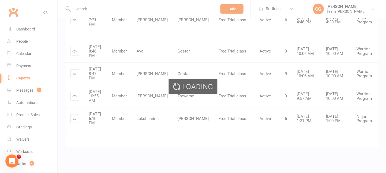
scroll to position [285, 0]
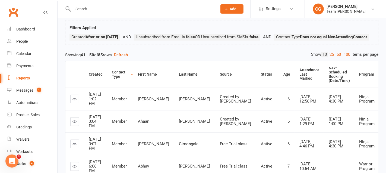
scroll to position [21, 0]
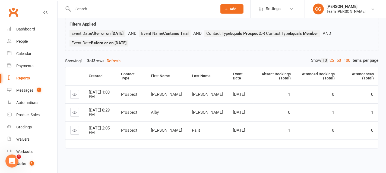
click at [20, 77] on div "Reports" at bounding box center [23, 78] width 14 height 4
select select "100"
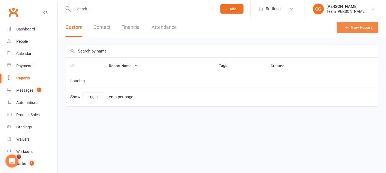
click at [356, 28] on link "New Report" at bounding box center [357, 27] width 41 height 11
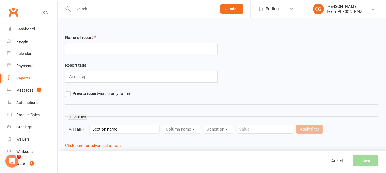
click at [103, 51] on input "text" at bounding box center [141, 48] width 153 height 11
type input "L"
type input "Migration - Leads from [DATE]"
click at [107, 126] on select "Section name Contact Attendance Aggregate Payment Booking Waitlist Attendees Ca…" at bounding box center [125, 129] width 70 height 8
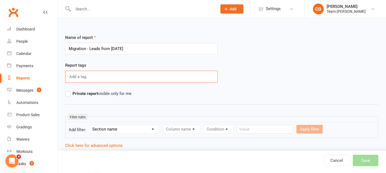
click at [83, 74] on input "text" at bounding box center [78, 76] width 19 height 7
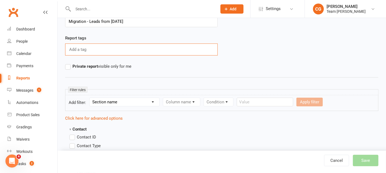
scroll to position [32, 0]
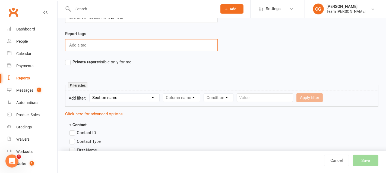
click at [132, 96] on select "Section name Contact Attendance Aggregate Payment Booking Waitlist Attendees Ca…" at bounding box center [125, 97] width 70 height 8
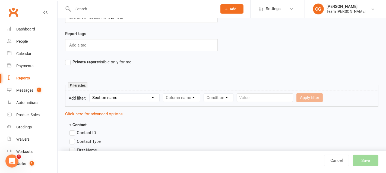
select select "0"
click at [90, 93] on select "Section name Contact Attendance Aggregate Payment Booking Waitlist Attendees Ca…" at bounding box center [125, 97] width 70 height 8
click at [182, 93] on select "Column name" at bounding box center [181, 97] width 37 height 8
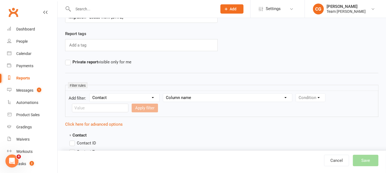
select select "2"
click at [165, 93] on select "Column name Is in other report Is not in other report Contact Type First Name L…" at bounding box center [227, 97] width 129 height 8
click at [248, 97] on select "Column name Is in other report Is not in other report Contact Type First Name L…" at bounding box center [227, 97] width 129 height 8
click at [317, 96] on select "Condition Equals Does not equal Contains Does not contain Is blank or does not …" at bounding box center [327, 97] width 63 height 8
select select "0"
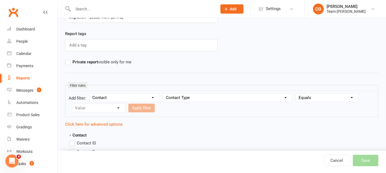
click at [297, 93] on select "Condition Equals Does not equal Contains Does not contain Is blank or does not …" at bounding box center [327, 97] width 63 height 8
click at [111, 106] on select "Value Member Prospect Non-attending Contact" at bounding box center [98, 108] width 53 height 8
select select "1"
click at [72, 104] on select "Value Member Prospect Non-attending Contact" at bounding box center [98, 108] width 53 height 8
click at [143, 107] on button "Apply filter" at bounding box center [142, 108] width 26 height 9
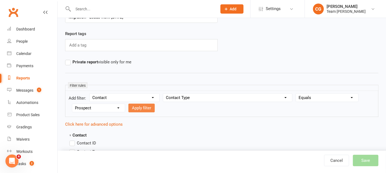
select select
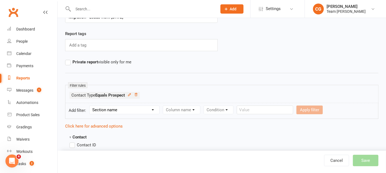
click at [114, 109] on select "Section name Contact Attendance Aggregate Payment Booking Waitlist Attendees Ca…" at bounding box center [125, 110] width 70 height 8
select select "0"
click at [90, 106] on select "Section name Contact Attendance Aggregate Payment Booking Waitlist Attendees Ca…" at bounding box center [125, 110] width 70 height 8
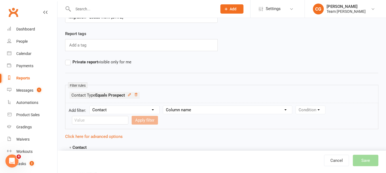
click at [184, 107] on select "Column name Is in other report Is not in other report Contact Type First Name L…" at bounding box center [227, 110] width 129 height 8
select select "14"
click at [165, 106] on select "Column name Is in other report Is not in other report Contact Type First Name L…" at bounding box center [227, 110] width 129 height 8
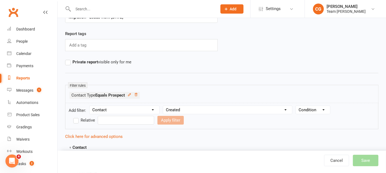
click at [307, 110] on select "Condition Is Is not Before After Before or on After or on Is blank Is not blank" at bounding box center [313, 110] width 34 height 8
select select "5"
click at [297, 106] on select "Condition Is Is not Before After Before or on After or on Is blank Is not blank" at bounding box center [313, 110] width 34 height 8
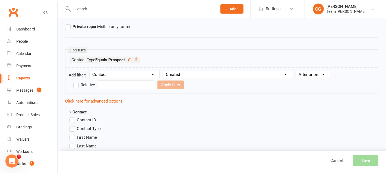
click at [117, 82] on input "text" at bounding box center [126, 84] width 57 height 9
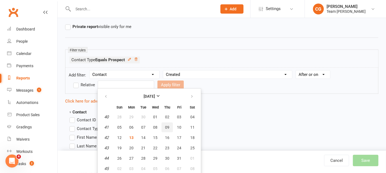
click at [169, 124] on button "09" at bounding box center [167, 127] width 11 height 10
type input "[DATE]"
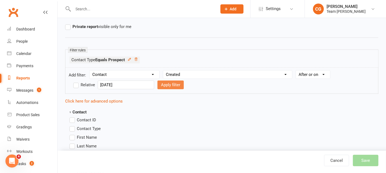
click at [158, 83] on button "Apply filter" at bounding box center [171, 84] width 26 height 9
select select
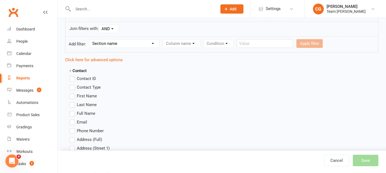
scroll to position [117, 0]
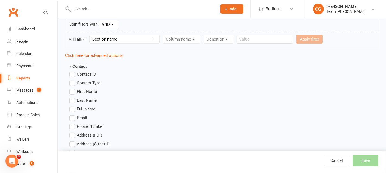
click at [74, 89] on label "First Name" at bounding box center [83, 91] width 27 height 7
click at [73, 88] on input "First Name" at bounding box center [72, 88] width 4 height 0
click at [74, 98] on label "Last Name" at bounding box center [83, 100] width 27 height 7
click at [73, 97] on input "Last Name" at bounding box center [72, 97] width 4 height 0
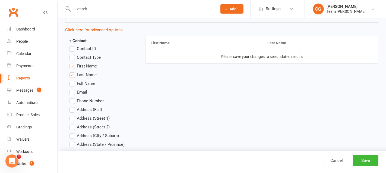
scroll to position [158, 0]
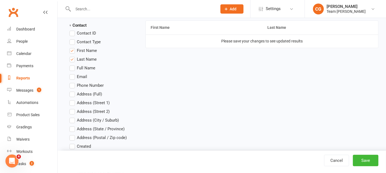
click at [74, 75] on label "Email" at bounding box center [79, 76] width 18 height 7
click at [73, 73] on input "Email" at bounding box center [72, 73] width 4 height 0
click at [74, 83] on label "Phone Number" at bounding box center [87, 85] width 34 height 7
click at [73, 82] on input "Phone Number" at bounding box center [72, 82] width 4 height 0
click at [74, 100] on label "Address (Street 1)" at bounding box center [90, 102] width 40 height 7
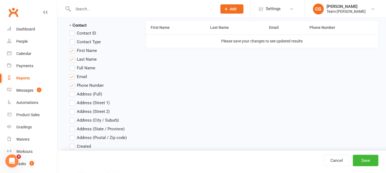
click at [73, 99] on input "Address (Street 1)" at bounding box center [72, 99] width 4 height 0
click at [73, 110] on label "Address (Street 2)" at bounding box center [90, 111] width 40 height 7
click at [73, 108] on input "Address (Street 2)" at bounding box center [72, 108] width 4 height 0
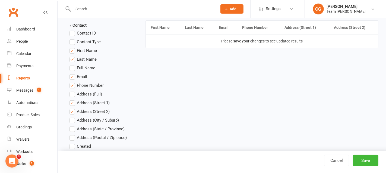
click at [73, 118] on label "Address (City / Suburb)" at bounding box center [94, 120] width 49 height 7
click at [73, 117] on input "Address (City / Suburb)" at bounding box center [72, 117] width 4 height 0
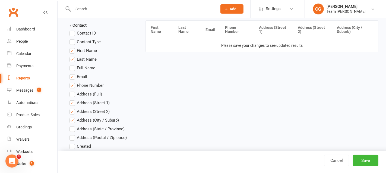
click at [73, 129] on label "Address (State / Province)" at bounding box center [97, 129] width 55 height 7
click at [73, 126] on input "Address (State / Province)" at bounding box center [72, 126] width 4 height 0
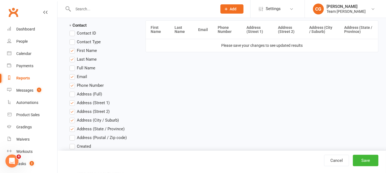
click at [73, 137] on label "Address (Postal / Zip code)" at bounding box center [98, 137] width 57 height 7
click at [73, 134] on input "Address (Postal / Zip code)" at bounding box center [72, 134] width 4 height 0
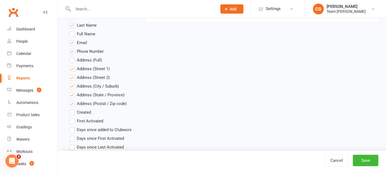
scroll to position [192, 0]
click at [73, 110] on label "Created" at bounding box center [80, 112] width 21 height 7
click at [73, 109] on input "Created" at bounding box center [72, 109] width 4 height 0
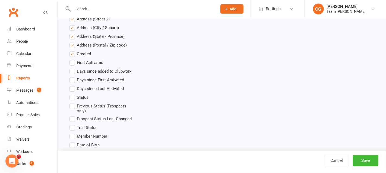
scroll to position [260, 0]
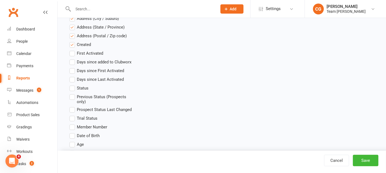
click at [73, 87] on label "Status" at bounding box center [79, 88] width 19 height 7
click at [73, 85] on input "Status" at bounding box center [72, 85] width 4 height 0
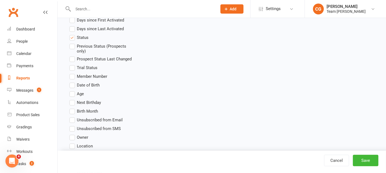
scroll to position [312, 0]
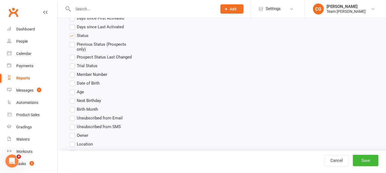
click at [72, 80] on label "Date of Birth" at bounding box center [85, 83] width 30 height 7
click at [72, 80] on input "Date of Birth" at bounding box center [72, 80] width 4 height 0
click at [73, 91] on label "Age" at bounding box center [77, 92] width 14 height 7
click at [73, 89] on input "Age" at bounding box center [72, 89] width 4 height 0
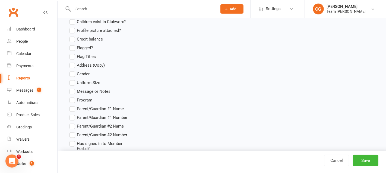
scroll to position [562, 0]
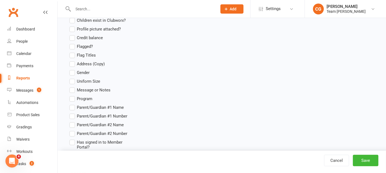
click at [71, 69] on label "Gender" at bounding box center [80, 72] width 20 height 7
click at [71, 69] on input "Gender" at bounding box center [72, 69] width 4 height 0
click at [72, 95] on label "Program" at bounding box center [81, 98] width 23 height 7
click at [72, 95] on input "Program" at bounding box center [72, 95] width 4 height 0
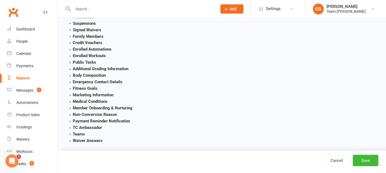
scroll to position [831, 0]
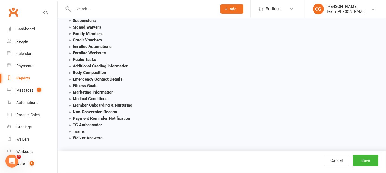
click at [70, 90] on strong "Marketing Information" at bounding box center [92, 92] width 44 height 5
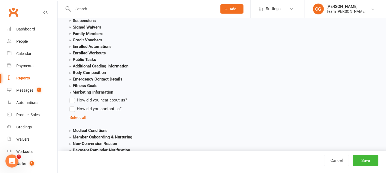
click at [74, 97] on label "How did you hear about us?" at bounding box center [99, 100] width 58 height 7
click at [73, 97] on input "How did you hear about us?" at bounding box center [72, 97] width 4 height 0
click at [73, 106] on label "How did you contact us?" at bounding box center [96, 109] width 52 height 7
click at [73, 106] on input "How did you contact us?" at bounding box center [72, 106] width 4 height 0
click at [364, 164] on button "Save" at bounding box center [366, 160] width 26 height 11
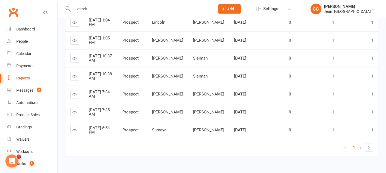
click at [22, 77] on div "Reports" at bounding box center [23, 78] width 14 height 4
select select "100"
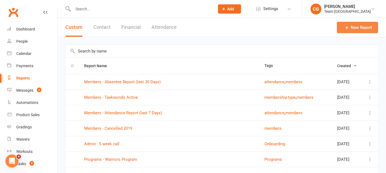
click at [361, 27] on link "New Report" at bounding box center [357, 27] width 41 height 11
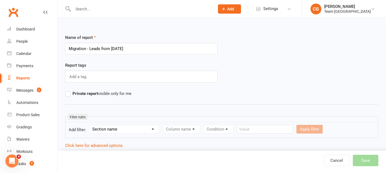
type input "Migration - Leads from [DATE]"
click at [104, 132] on form "Add filter: Section name Contact Attendance Aggregate Payment Booking Waitlist …" at bounding box center [222, 130] width 314 height 16
click at [104, 129] on select "Section name Contact Attendance Aggregate Payment Booking Waitlist Attendees Ca…" at bounding box center [125, 129] width 70 height 8
select select "0"
click at [90, 125] on select "Section name Contact Attendance Aggregate Payment Booking Waitlist Attendees Ca…" at bounding box center [125, 129] width 70 height 8
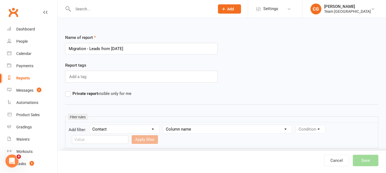
click at [171, 123] on form "Add filter: Section name Contact Attendance Aggregate Payment Booking Waitlist …" at bounding box center [222, 135] width 314 height 26
click at [171, 128] on select "Column name Is in other report Is not in other report Contact Type First Name L…" at bounding box center [227, 129] width 129 height 8
select select "2"
click at [165, 125] on select "Column name Is in other report Is not in other report Contact Type First Name L…" at bounding box center [227, 129] width 129 height 8
click at [304, 127] on select "Condition Equals Does not equal Contains Does not contain Is blank or does not …" at bounding box center [327, 129] width 63 height 8
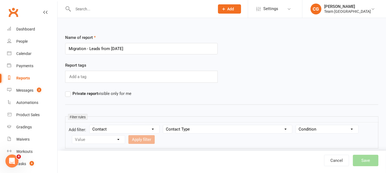
select select "0"
click at [297, 125] on select "Condition Equals Does not equal Contains Does not contain Is blank or does not …" at bounding box center [327, 129] width 63 height 8
click at [86, 139] on select "Value Member Prospect Non-attending Contact" at bounding box center [98, 139] width 53 height 8
select select "1"
click at [72, 135] on select "Value Member Prospect Non-attending Contact" at bounding box center [98, 139] width 53 height 8
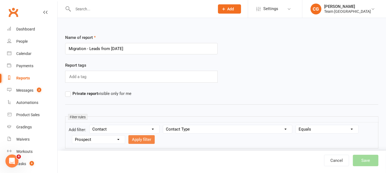
click at [136, 135] on button "Apply filter" at bounding box center [142, 139] width 26 height 9
select select
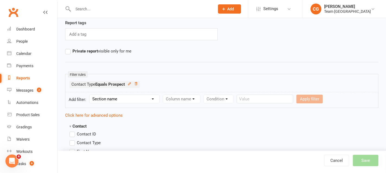
scroll to position [43, 0]
click at [117, 96] on select "Section name Contact Attendance Aggregate Payment Booking Waitlist Attendees Ca…" at bounding box center [125, 99] width 70 height 8
select select "0"
click at [90, 95] on select "Section name Contact Attendance Aggregate Payment Booking Waitlist Attendees Ca…" at bounding box center [125, 99] width 70 height 8
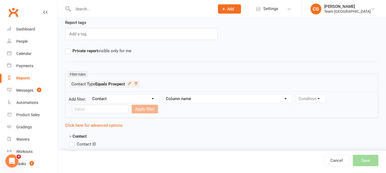
click at [179, 95] on select "Column name Is in other report Is not in other report Contact Type First Name L…" at bounding box center [227, 99] width 129 height 8
select select "14"
click at [165, 95] on select "Column name Is in other report Is not in other report Contact Type First Name L…" at bounding box center [227, 99] width 129 height 8
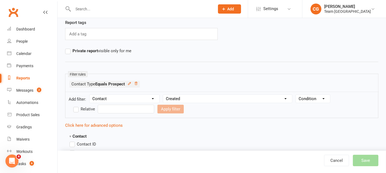
click at [307, 98] on select "Condition Is Is not Before After Before or on After or on Is blank Is not blank" at bounding box center [313, 99] width 34 height 8
select select "5"
click at [297, 95] on select "Condition Is Is not Before After Before or on After or on Is blank Is not blank" at bounding box center [313, 99] width 34 height 8
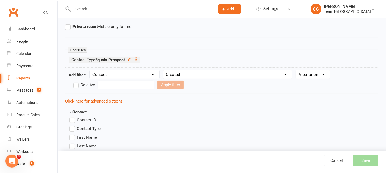
click at [111, 83] on input "text" at bounding box center [126, 84] width 57 height 9
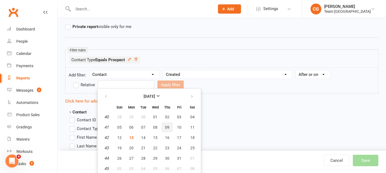
click at [165, 125] on span "09" at bounding box center [167, 127] width 4 height 4
type input "[DATE]"
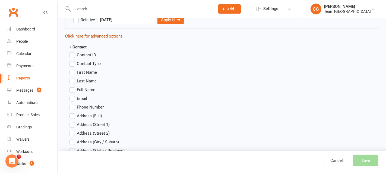
scroll to position [136, 0]
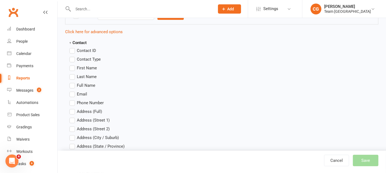
click at [72, 65] on label "First Name" at bounding box center [83, 68] width 27 height 7
click at [72, 65] on input "First Name" at bounding box center [72, 65] width 4 height 0
click at [73, 74] on label "Last Name" at bounding box center [83, 76] width 27 height 7
click at [73, 73] on input "Last Name" at bounding box center [72, 73] width 4 height 0
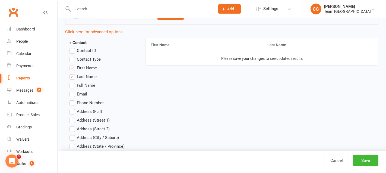
click at [73, 92] on label "Email" at bounding box center [79, 94] width 18 height 7
click at [73, 91] on input "Email" at bounding box center [72, 91] width 4 height 0
click at [73, 103] on label "Phone Number" at bounding box center [87, 102] width 34 height 7
click at [73, 99] on input "Phone Number" at bounding box center [72, 99] width 4 height 0
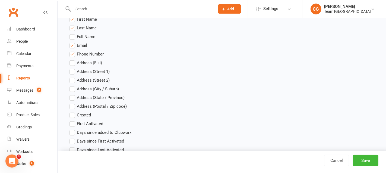
scroll to position [188, 0]
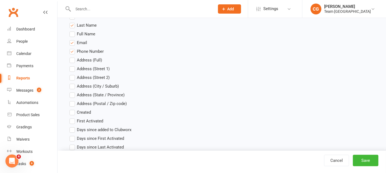
click at [73, 69] on label "Address (Street 1)" at bounding box center [90, 68] width 40 height 7
click at [73, 65] on input "Address (Street 1)" at bounding box center [72, 65] width 4 height 0
click at [73, 76] on label "Address (Street 2)" at bounding box center [90, 77] width 40 height 7
click at [73, 74] on input "Address (Street 2)" at bounding box center [72, 74] width 4 height 0
click at [73, 83] on label "Address (City / Suburb)" at bounding box center [94, 86] width 49 height 7
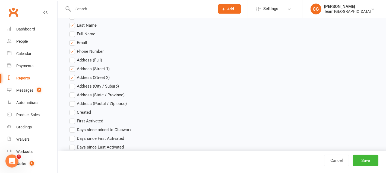
click at [73, 83] on input "Address (City / Suburb)" at bounding box center [72, 83] width 4 height 0
click at [73, 92] on label "Address (State / Province)" at bounding box center [97, 95] width 55 height 7
click at [73, 92] on input "Address (State / Province)" at bounding box center [72, 92] width 4 height 0
click at [73, 102] on label "Address (Postal / Zip code)" at bounding box center [98, 103] width 57 height 7
click at [73, 100] on input "Address (Postal / Zip code)" at bounding box center [72, 100] width 4 height 0
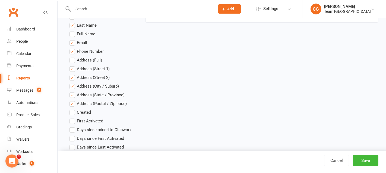
click at [72, 111] on label "Created" at bounding box center [80, 112] width 21 height 7
click at [72, 109] on input "Created" at bounding box center [72, 109] width 4 height 0
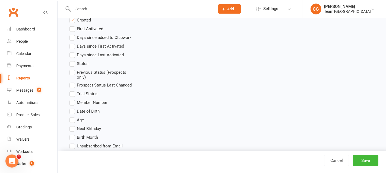
scroll to position [280, 0]
click at [73, 61] on label "Status" at bounding box center [79, 63] width 19 height 7
click at [73, 60] on input "Status" at bounding box center [72, 60] width 4 height 0
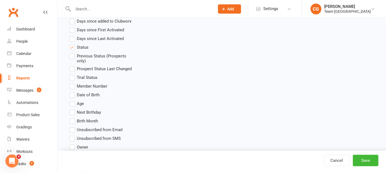
scroll to position [297, 0]
click at [73, 92] on label "Date of Birth" at bounding box center [85, 94] width 30 height 7
click at [73, 91] on input "Date of Birth" at bounding box center [72, 91] width 4 height 0
click at [73, 100] on label "Age" at bounding box center [77, 102] width 14 height 7
click at [73, 99] on input "Age" at bounding box center [72, 99] width 4 height 0
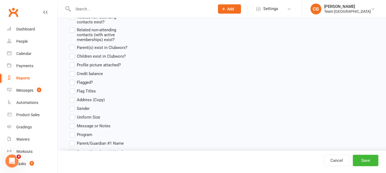
scroll to position [522, 0]
click at [71, 105] on label "Gender" at bounding box center [80, 107] width 20 height 7
click at [71, 104] on input "Gender" at bounding box center [72, 104] width 4 height 0
click at [74, 132] on label "Program" at bounding box center [81, 133] width 23 height 7
click at [73, 130] on input "Program" at bounding box center [72, 130] width 4 height 0
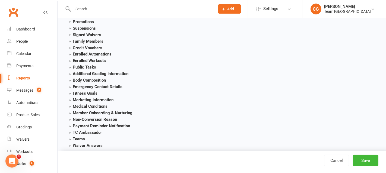
scroll to position [820, 0]
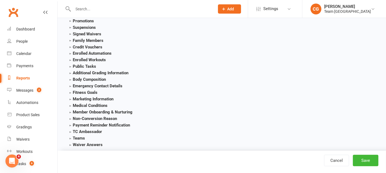
click at [71, 97] on strong "Marketing Information" at bounding box center [92, 99] width 44 height 5
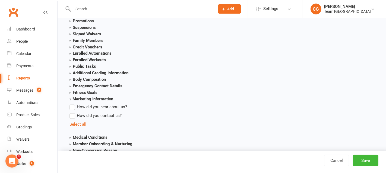
click at [74, 107] on label "How did you hear about us?" at bounding box center [99, 107] width 58 height 7
click at [73, 104] on input "How did you hear about us?" at bounding box center [72, 104] width 4 height 0
click at [73, 113] on label "How did you contact us?" at bounding box center [96, 116] width 52 height 7
click at [73, 113] on input "How did you contact us?" at bounding box center [72, 113] width 4 height 0
click at [368, 161] on button "Save" at bounding box center [366, 160] width 26 height 11
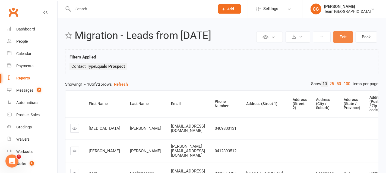
click at [344, 39] on button "Edit" at bounding box center [344, 36] width 20 height 11
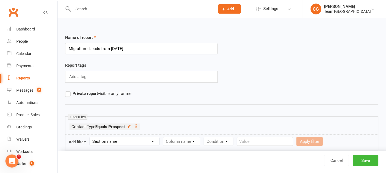
click at [113, 140] on select "Section name Contact Attendance Aggregate Payment Booking Waitlist Attendees Ca…" at bounding box center [125, 141] width 70 height 8
select select "0"
click at [90, 137] on select "Section name Contact Attendance Aggregate Payment Booking Waitlist Attendees Ca…" at bounding box center [125, 141] width 70 height 8
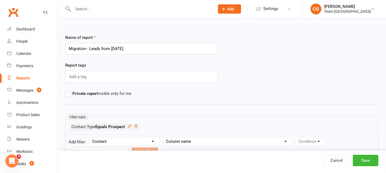
click at [187, 140] on select "Column name Is in other report Is not in other report Contact Type First Name L…" at bounding box center [227, 141] width 129 height 8
select select "14"
click at [165, 137] on select "Column name Is in other report Is not in other report Contact Type First Name L…" at bounding box center [227, 141] width 129 height 8
click at [305, 145] on form "Add filter: Section name Contact Attendance Aggregate Payment Booking Waitlist …" at bounding box center [222, 147] width 314 height 26
click at [305, 143] on select "Condition Is Is not Before After Before or on After or on Is blank Is not blank" at bounding box center [313, 141] width 34 height 8
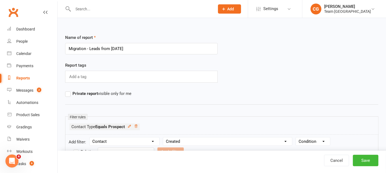
select select "5"
click at [297, 137] on select "Condition Is Is not Before After Before or on After or on Is blank Is not blank" at bounding box center [313, 141] width 34 height 8
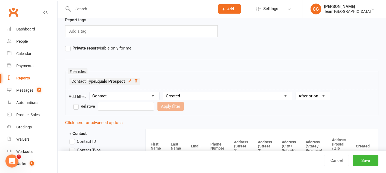
scroll to position [67, 0]
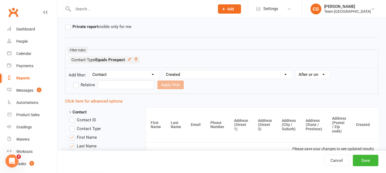
click at [113, 82] on input "text" at bounding box center [126, 84] width 57 height 9
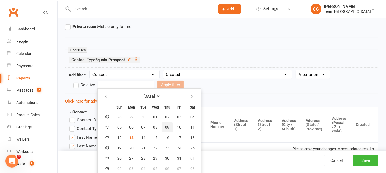
click at [165, 127] on span "09" at bounding box center [167, 127] width 4 height 4
type input "[DATE]"
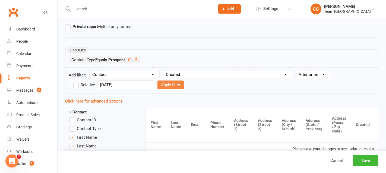
click at [158, 85] on button "Apply filter" at bounding box center [171, 84] width 26 height 9
select select
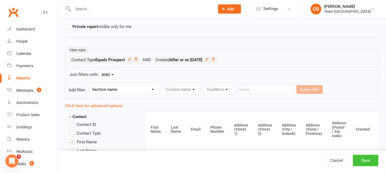
click at [361, 159] on button "Save" at bounding box center [366, 160] width 26 height 11
